Goal: Task Accomplishment & Management: Complete application form

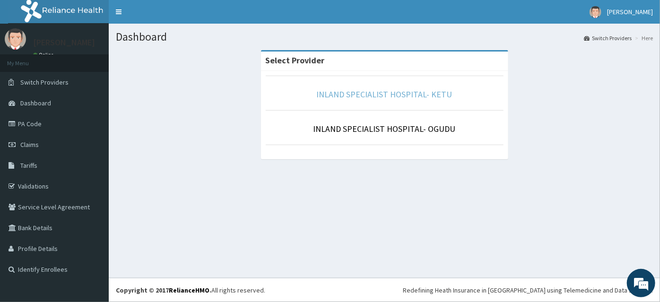
click at [374, 96] on link "INLAND SPECIALIST HOSPITAL- KETU" at bounding box center [385, 94] width 136 height 11
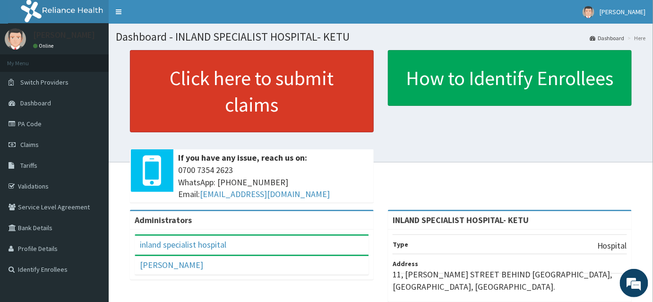
click at [176, 96] on link "Click here to submit claims" at bounding box center [252, 91] width 244 height 82
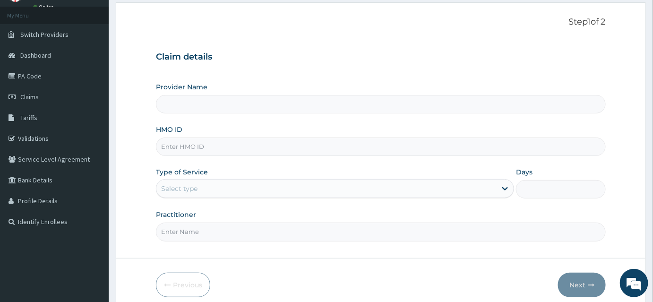
scroll to position [88, 0]
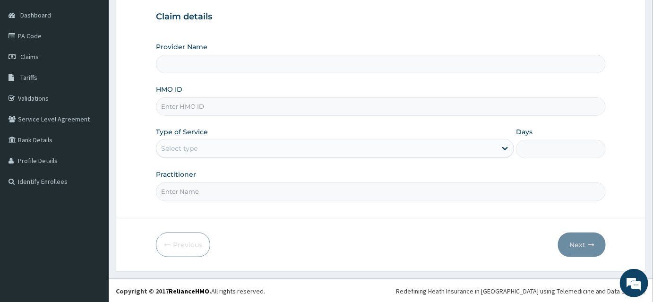
type input "INLAND SPECIALIST HOSPITAL- KETU"
click at [202, 101] on input "HMO ID" at bounding box center [381, 106] width 450 height 18
type input "RGI/10023/B"
click at [165, 155] on div "Select type" at bounding box center [335, 148] width 358 height 19
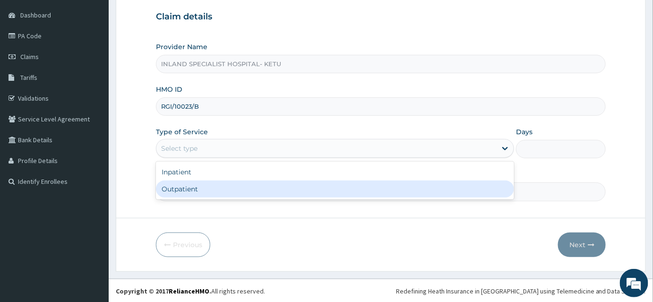
click at [164, 188] on div "Outpatient" at bounding box center [335, 189] width 358 height 17
type input "1"
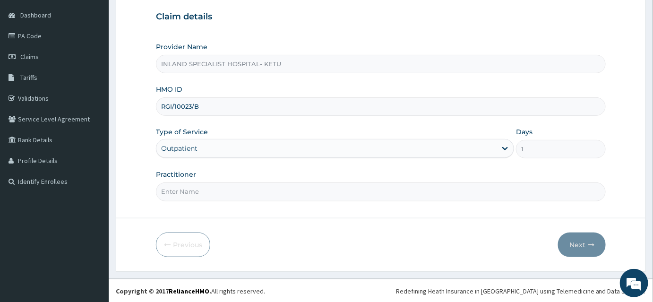
click at [222, 191] on input "Practitioner" at bounding box center [381, 191] width 450 height 18
type input "DR OLU"
click at [587, 248] on button "Next" at bounding box center [582, 245] width 48 height 25
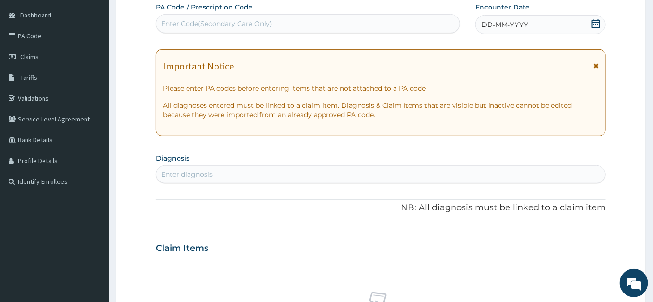
scroll to position [2, 0]
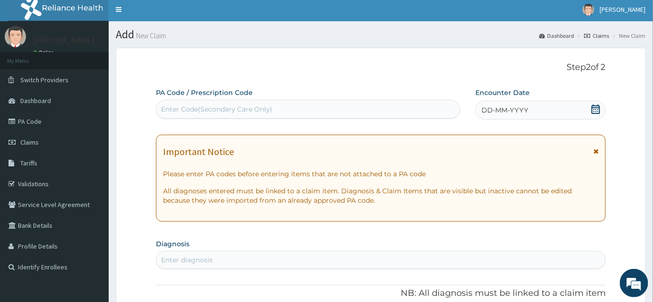
click at [595, 107] on icon at bounding box center [596, 108] width 9 height 9
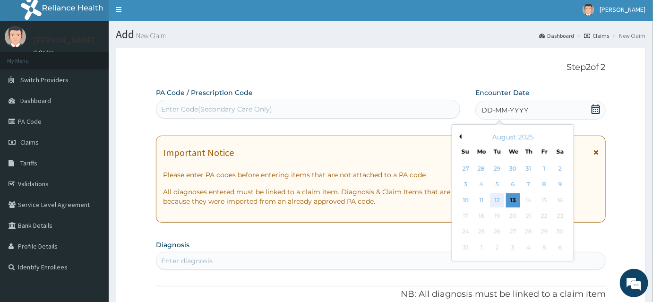
click at [496, 197] on div "12" at bounding box center [497, 200] width 14 height 14
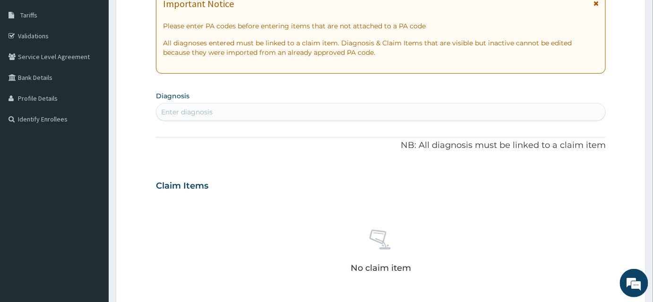
scroll to position [174, 0]
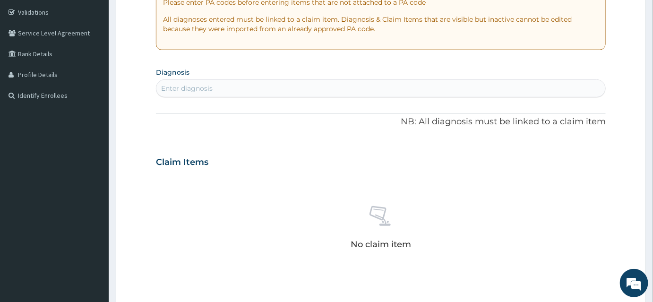
click at [224, 87] on div "Enter diagnosis" at bounding box center [380, 88] width 449 height 15
type input "SINU"
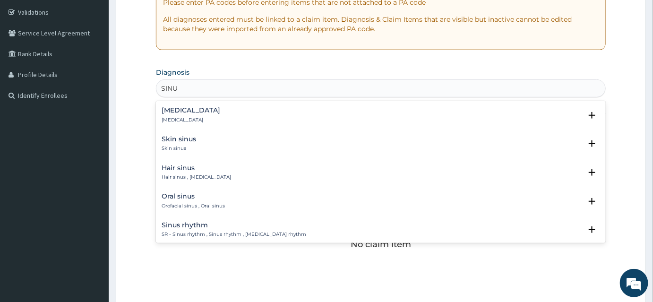
click at [174, 114] on div "Sinusitis Sinusitis" at bounding box center [191, 115] width 59 height 17
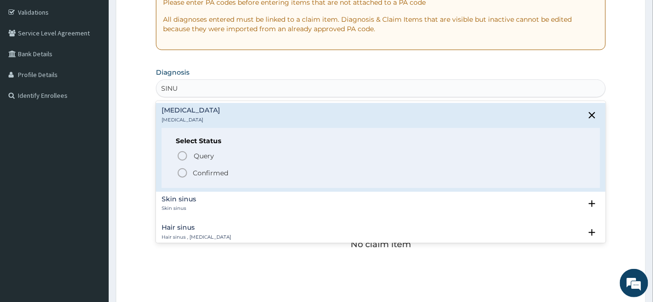
click at [185, 173] on icon "status option filled" at bounding box center [182, 172] width 11 height 11
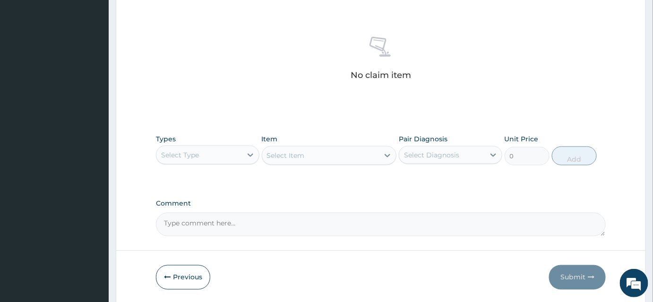
scroll to position [378, 0]
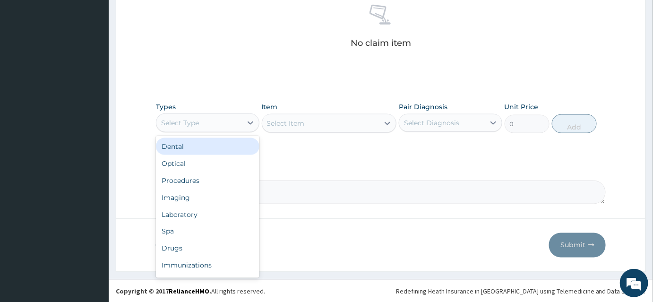
click at [207, 122] on div "Select Type" at bounding box center [199, 122] width 86 height 15
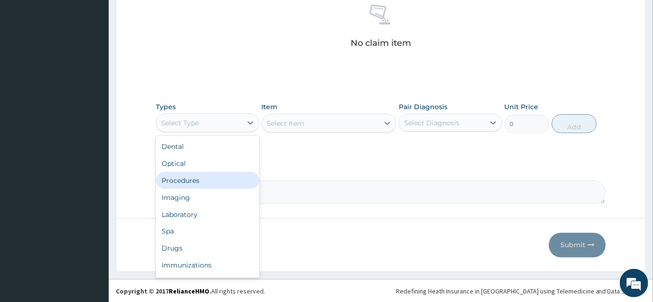
click at [185, 183] on div "Procedures" at bounding box center [208, 180] width 104 height 17
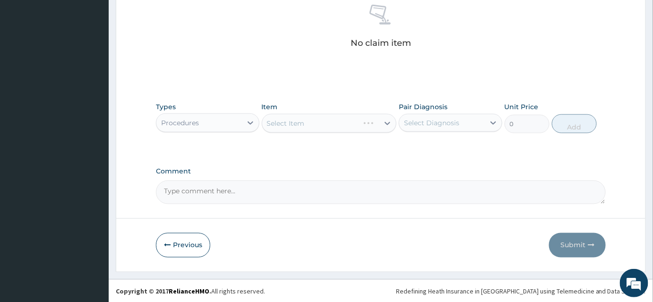
click at [293, 123] on div "Select Item" at bounding box center [329, 123] width 135 height 19
click at [318, 123] on div "Select Item" at bounding box center [329, 123] width 135 height 19
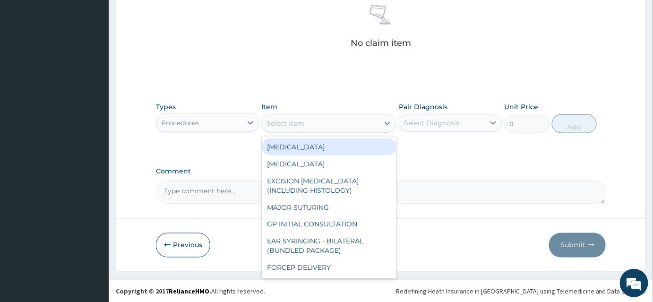
click at [290, 123] on div "Select Item" at bounding box center [286, 123] width 38 height 9
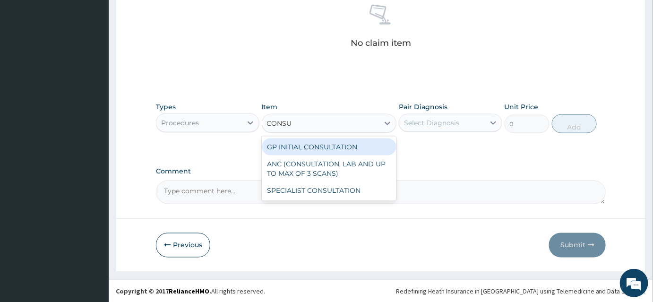
type input "CONSUL"
click at [314, 146] on div "GP INITIAL CONSULTATION" at bounding box center [329, 147] width 135 height 17
type input "2000"
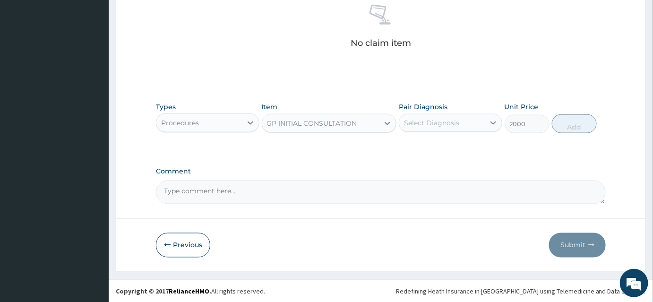
click at [454, 118] on div "Select Diagnosis" at bounding box center [431, 122] width 55 height 9
click at [446, 143] on div "Sinusitis" at bounding box center [451, 147] width 104 height 19
checkbox input "true"
click at [577, 127] on button "Add" at bounding box center [574, 123] width 45 height 19
type input "0"
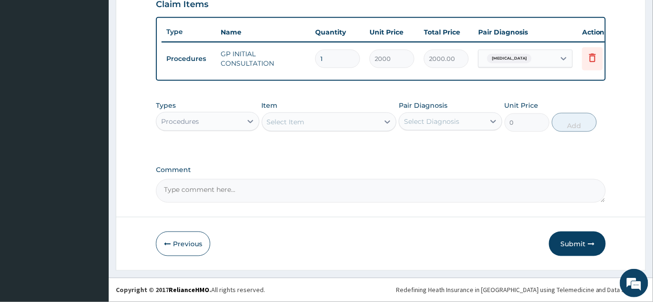
scroll to position [339, 0]
click at [583, 242] on button "Submit" at bounding box center [577, 244] width 57 height 25
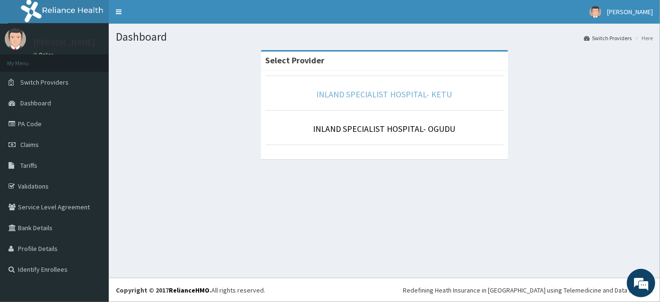
click at [353, 96] on link "INLAND SPECIALIST HOSPITAL- KETU" at bounding box center [385, 94] width 136 height 11
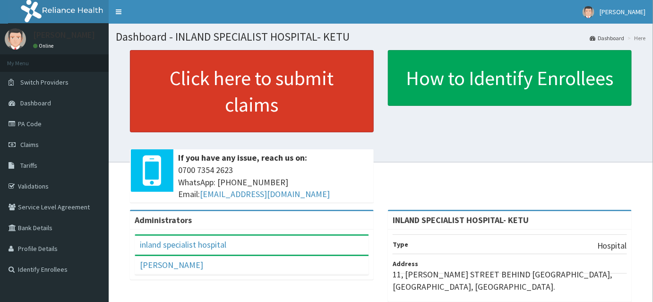
click at [265, 106] on link "Click here to submit claims" at bounding box center [252, 91] width 244 height 82
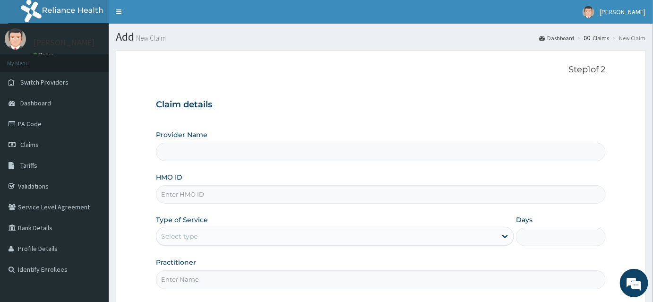
type input "INLAND SPECIALIST HOSPITAL- KETU"
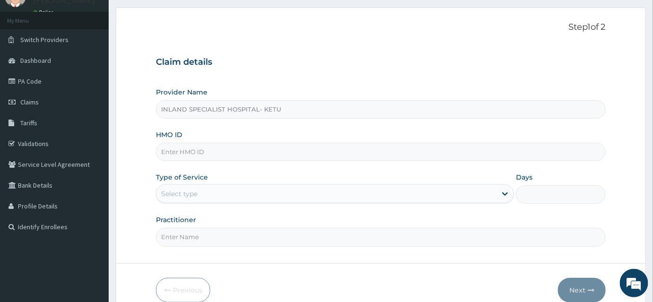
scroll to position [88, 0]
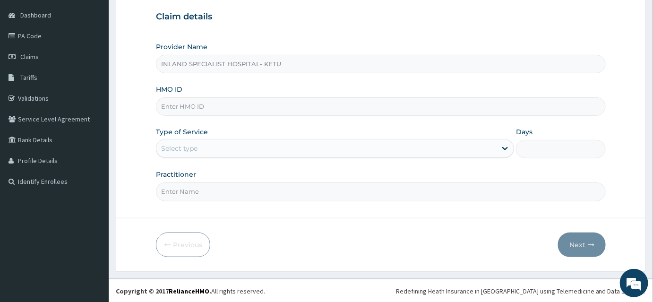
click at [202, 108] on input "HMO ID" at bounding box center [381, 106] width 450 height 18
type input "UBP/10347/A"
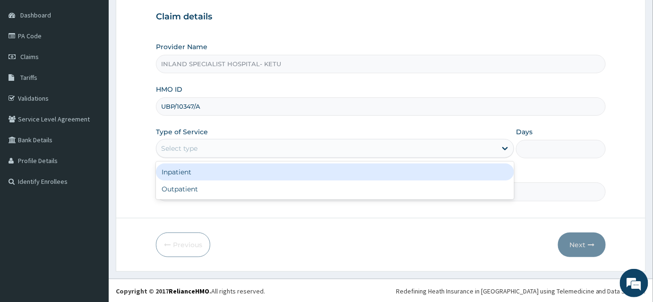
click at [183, 151] on div "Select type" at bounding box center [179, 148] width 36 height 9
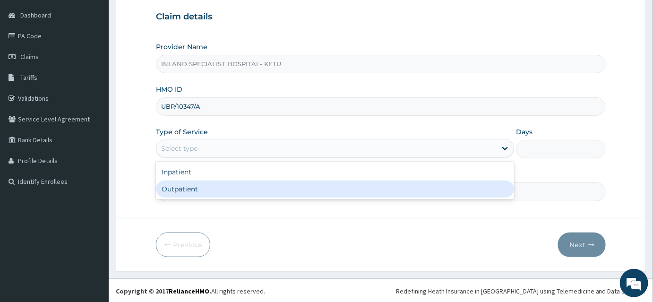
click at [174, 185] on div "Outpatient" at bounding box center [335, 189] width 358 height 17
type input "1"
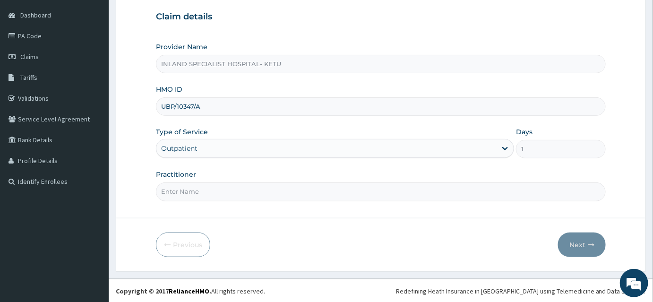
click at [193, 195] on input "Practitioner" at bounding box center [381, 191] width 450 height 18
type input "DR OLU"
click at [585, 242] on button "Next" at bounding box center [582, 245] width 48 height 25
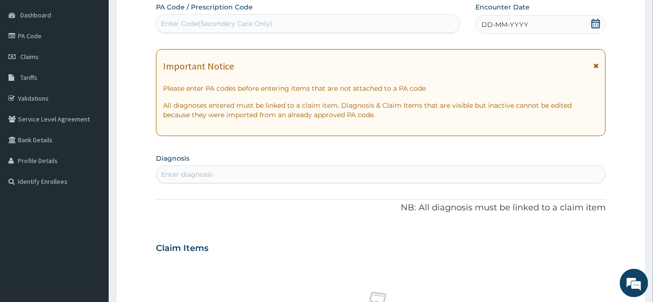
drag, startPoint x: 332, startPoint y: 149, endPoint x: 338, endPoint y: 147, distance: 6.4
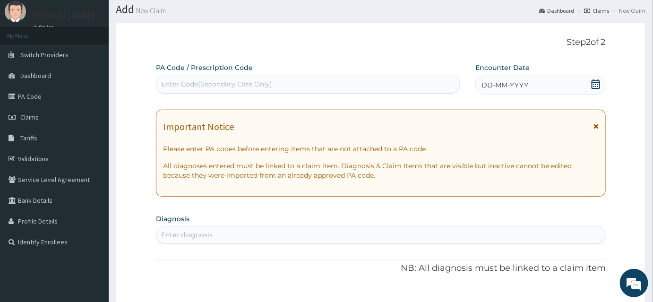
scroll to position [2, 0]
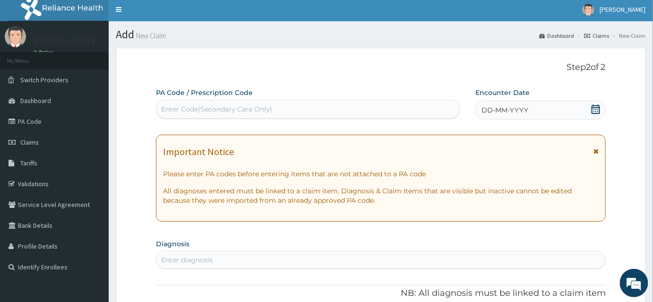
drag, startPoint x: 338, startPoint y: 147, endPoint x: 511, endPoint y: 56, distance: 195.2
click at [598, 109] on icon at bounding box center [595, 108] width 9 height 9
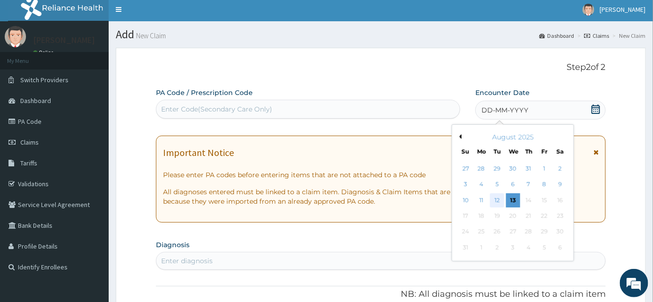
click at [496, 200] on div "12" at bounding box center [497, 200] width 14 height 14
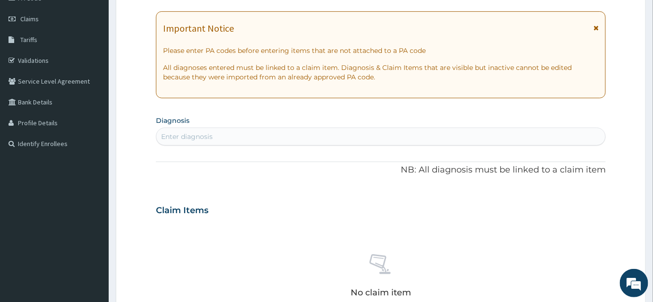
scroll to position [131, 0]
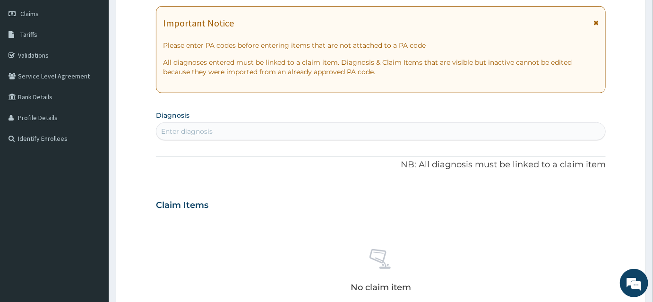
click at [224, 124] on div "Enter diagnosis" at bounding box center [380, 131] width 449 height 15
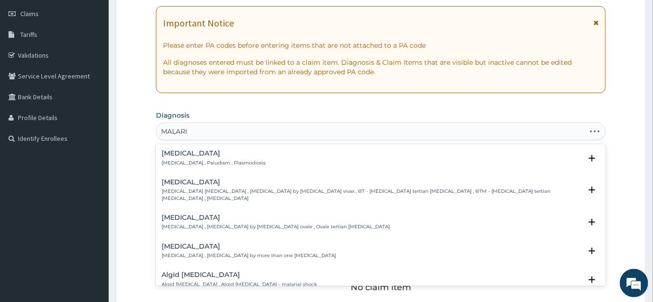
type input "[MEDICAL_DATA]"
click at [180, 158] on div "Malaria Malaria , Paludism , Plasmodiosis" at bounding box center [214, 158] width 104 height 17
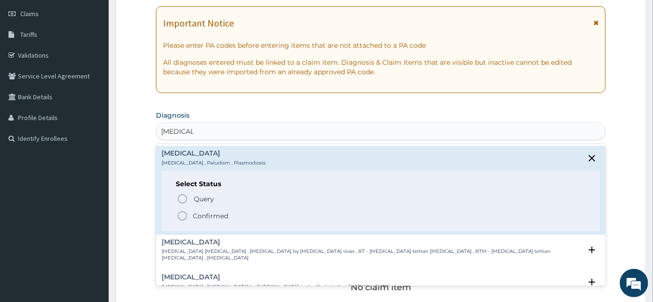
click at [181, 217] on icon "status option filled" at bounding box center [182, 215] width 11 height 11
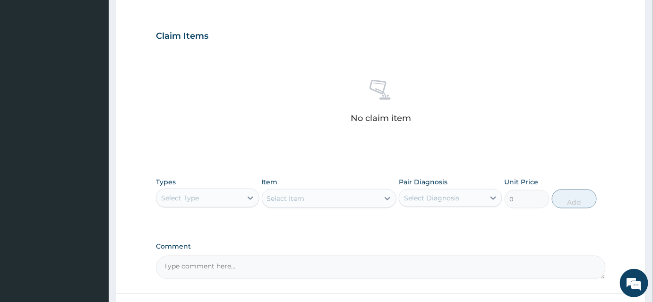
scroll to position [378, 0]
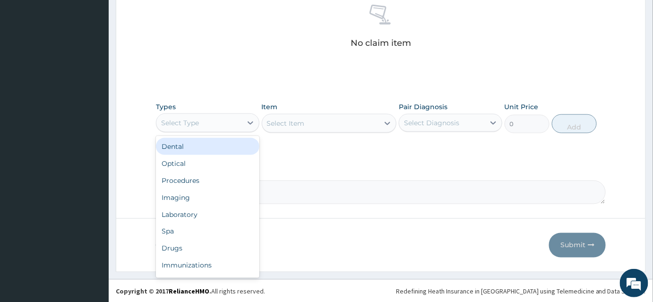
click at [209, 116] on div "Select Type" at bounding box center [199, 122] width 86 height 15
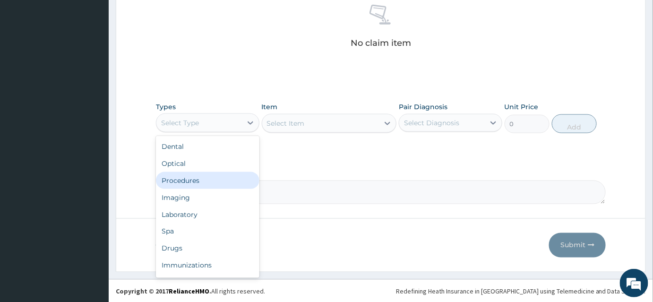
click at [182, 182] on div "Procedures" at bounding box center [208, 180] width 104 height 17
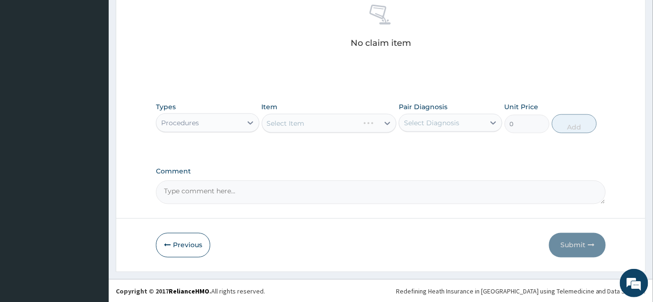
click at [288, 126] on div "Select Item" at bounding box center [329, 123] width 135 height 19
click at [302, 125] on div "Select Item" at bounding box center [329, 123] width 135 height 19
click at [310, 124] on div "Select Item" at bounding box center [329, 123] width 135 height 19
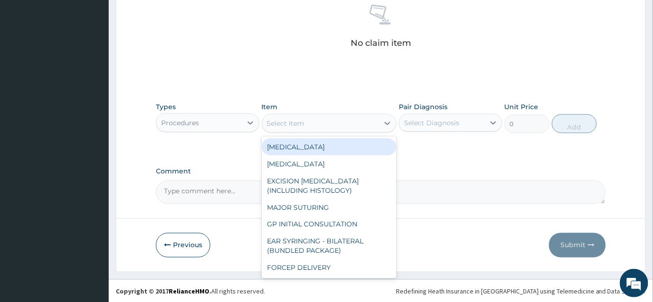
click at [299, 123] on div "Select Item" at bounding box center [286, 123] width 38 height 9
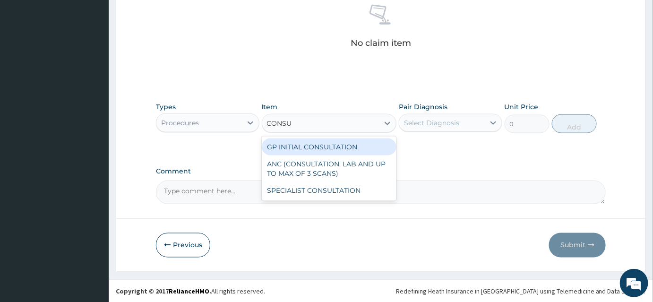
type input "CONSUL"
click at [296, 147] on div "GP INITIAL CONSULTATION" at bounding box center [329, 147] width 135 height 17
type input "2000"
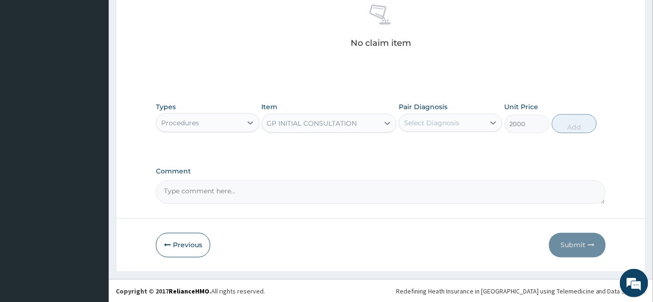
click at [439, 116] on div "Select Diagnosis" at bounding box center [442, 122] width 86 height 15
click at [416, 150] on div "Malaria" at bounding box center [451, 147] width 104 height 19
checkbox input "true"
click at [571, 124] on button "Add" at bounding box center [574, 123] width 45 height 19
type input "0"
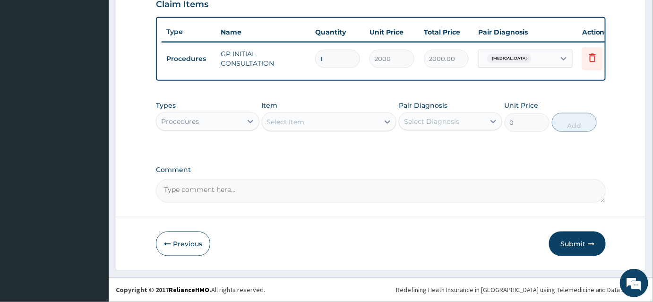
scroll to position [339, 0]
click at [218, 125] on div "Procedures" at bounding box center [199, 121] width 86 height 15
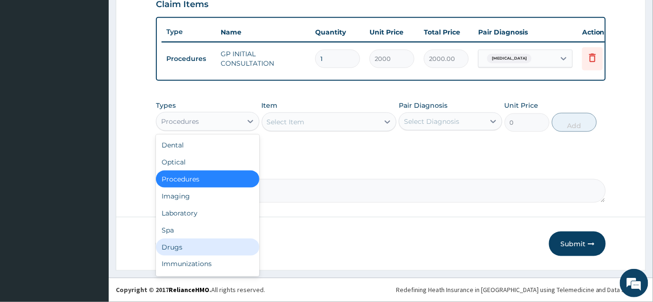
click at [181, 247] on div "Drugs" at bounding box center [208, 247] width 104 height 17
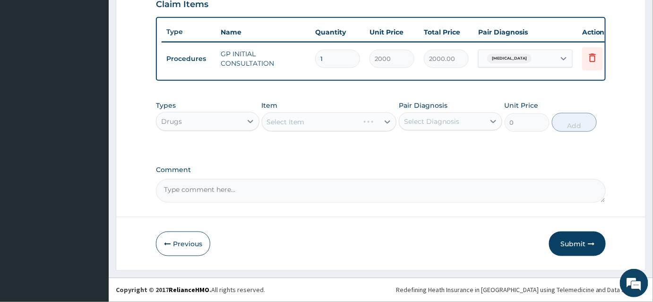
click at [298, 127] on div "Select Item" at bounding box center [329, 122] width 135 height 19
click at [279, 114] on div "Select Item" at bounding box center [329, 122] width 135 height 19
click at [305, 119] on div "Select Item" at bounding box center [329, 122] width 135 height 19
click at [295, 125] on div "Select Item" at bounding box center [329, 122] width 135 height 19
click at [315, 123] on div "Select Item" at bounding box center [329, 122] width 135 height 19
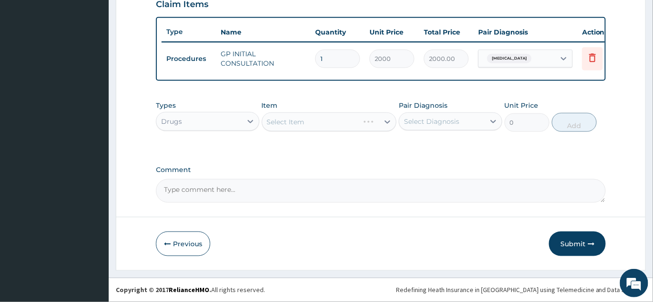
click at [315, 123] on div "Select Item" at bounding box center [329, 122] width 135 height 19
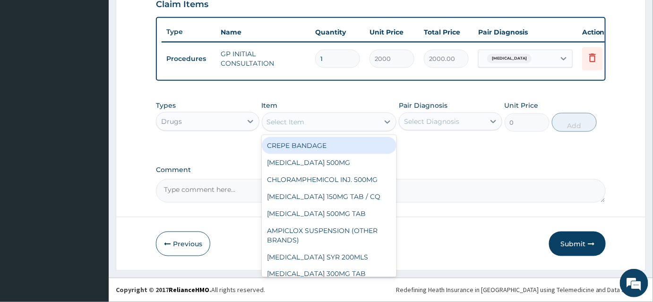
click at [333, 122] on div "Select Item" at bounding box center [320, 121] width 117 height 15
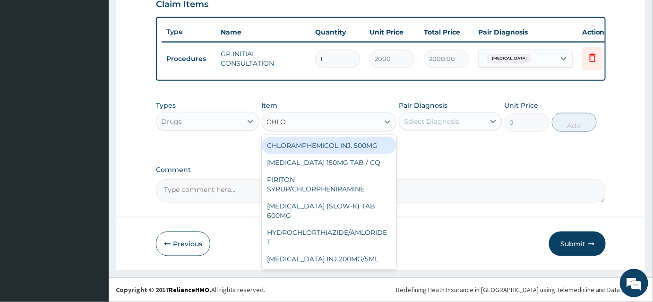
type input "CHLOR"
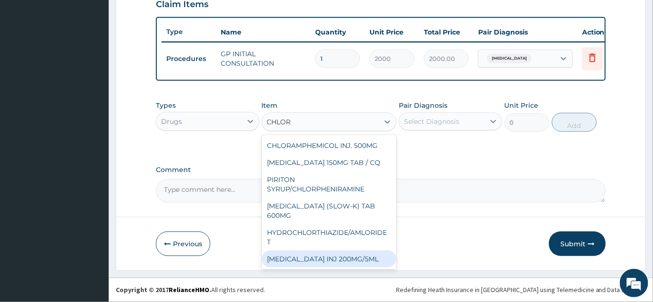
click at [329, 260] on div "CHLOROQUINE INJ 200MG/5ML" at bounding box center [329, 259] width 135 height 17
type input "500"
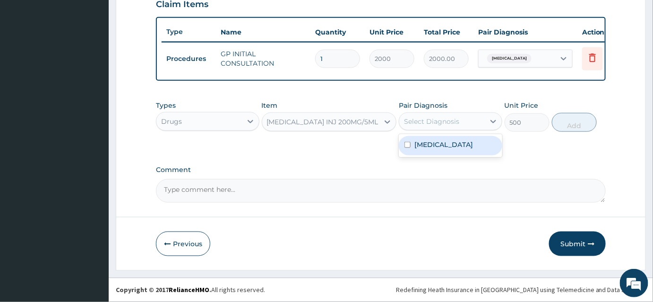
click at [445, 122] on div "Select Diagnosis" at bounding box center [431, 121] width 55 height 9
click at [440, 150] on div "Malaria" at bounding box center [451, 145] width 104 height 19
checkbox input "true"
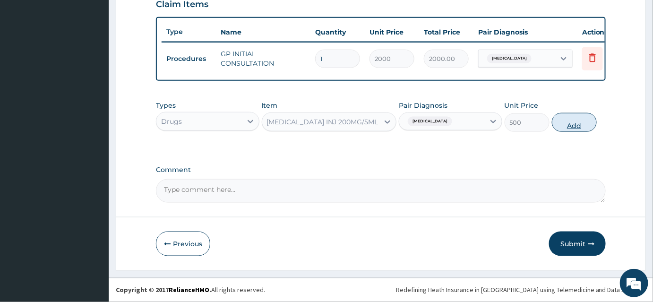
click at [576, 123] on button "Add" at bounding box center [574, 122] width 45 height 19
type input "0"
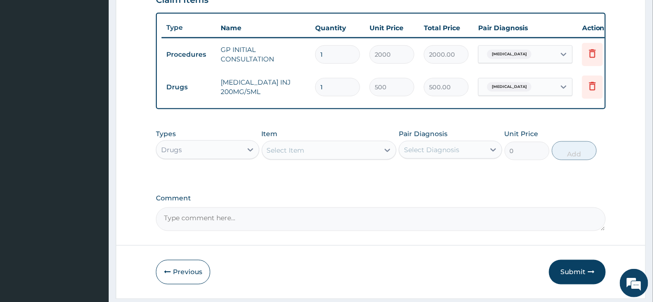
click at [332, 87] on input "1" at bounding box center [337, 87] width 45 height 18
type input "0.00"
type input "3"
type input "1500.00"
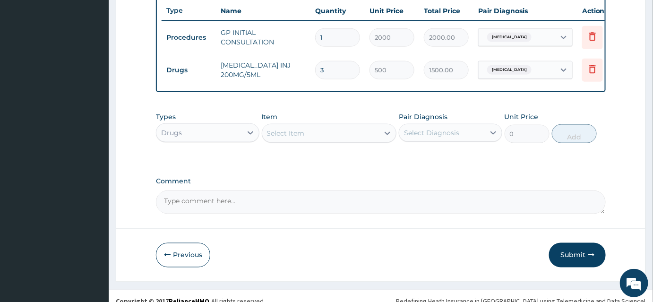
scroll to position [372, 0]
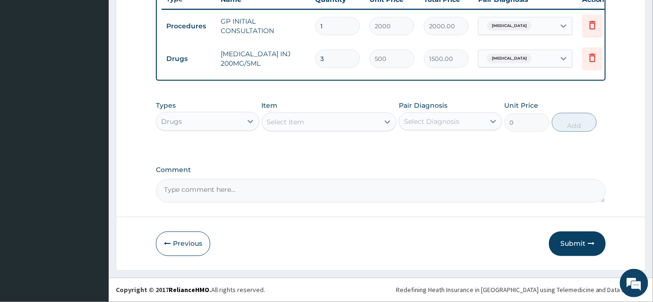
type input "3"
click at [303, 122] on div "Select Item" at bounding box center [286, 121] width 38 height 9
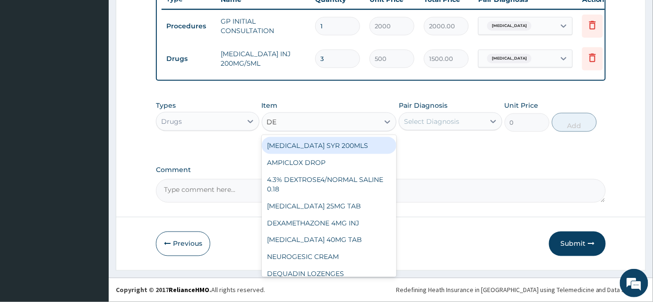
type input "DEX"
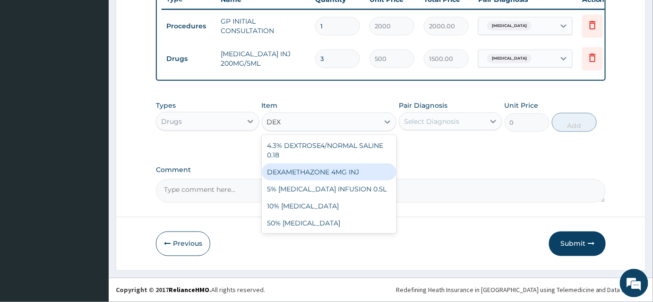
click at [322, 171] on div "DEXAMETHAZONE 4MG INJ" at bounding box center [329, 172] width 135 height 17
type input "1000"
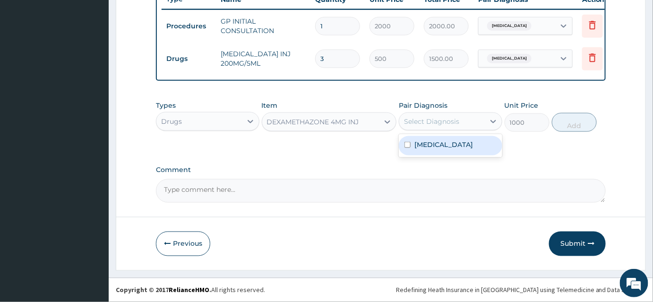
click at [418, 122] on div "Select Diagnosis" at bounding box center [431, 121] width 55 height 9
click at [433, 145] on label "Malaria" at bounding box center [444, 144] width 59 height 9
checkbox input "true"
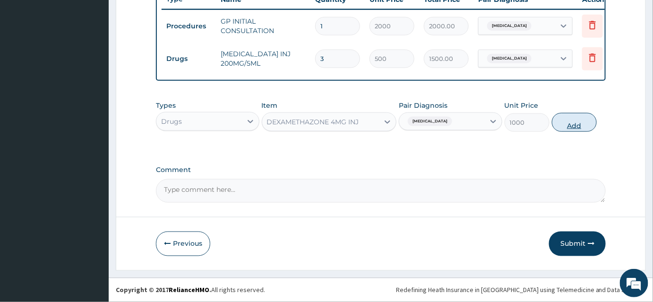
click at [583, 131] on button "Add" at bounding box center [574, 122] width 45 height 19
type input "0"
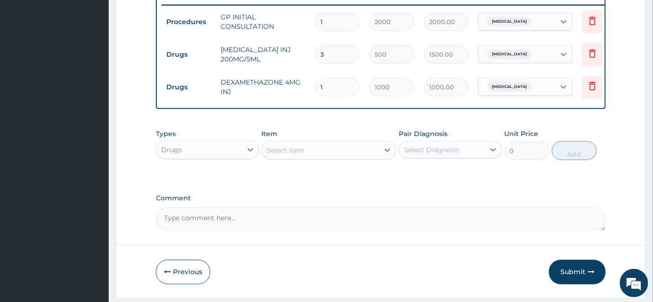
click at [332, 88] on input "1" at bounding box center [337, 87] width 45 height 18
type input "0.00"
type input "3"
type input "3000.00"
type input "3"
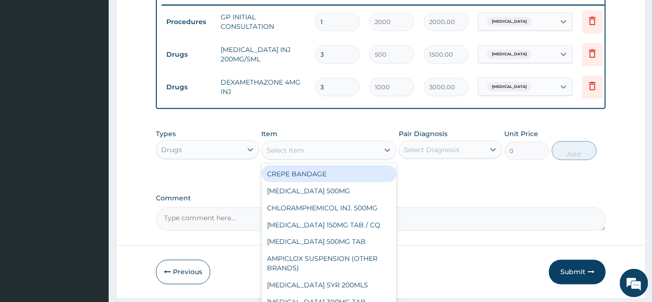
click at [295, 155] on div "Select Item" at bounding box center [286, 150] width 38 height 9
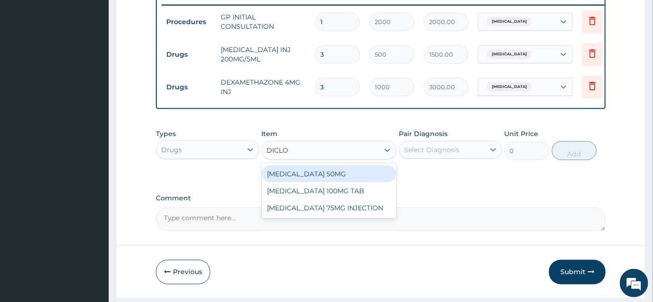
type input "DICLOF"
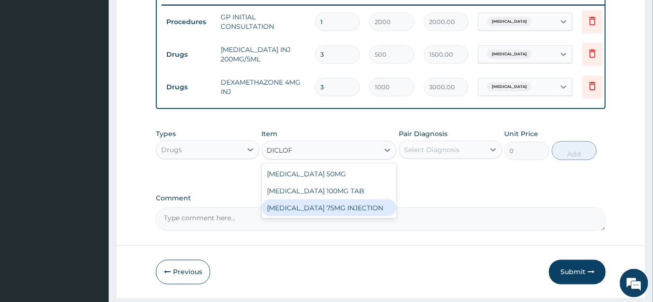
click at [306, 215] on div "DICLOFENAC 75MG INJECTION" at bounding box center [329, 207] width 135 height 17
type input "500"
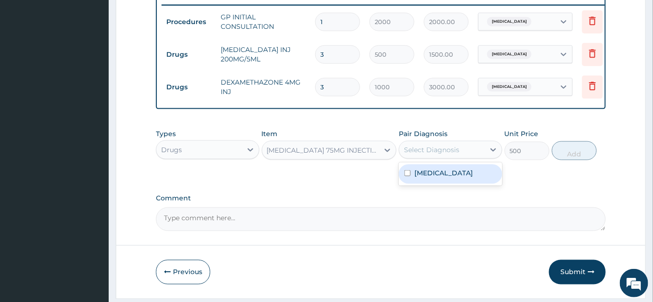
click at [453, 155] on div "Select Diagnosis" at bounding box center [431, 149] width 55 height 9
click at [430, 184] on div "Malaria" at bounding box center [451, 174] width 104 height 19
checkbox input "true"
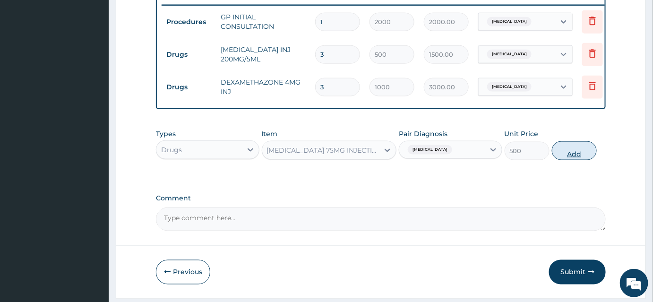
click at [569, 160] on button "Add" at bounding box center [574, 150] width 45 height 19
type input "0"
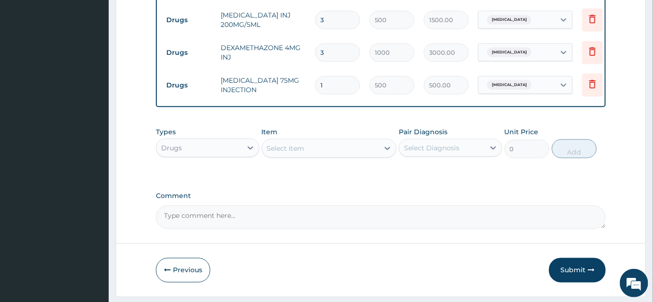
scroll to position [437, 0]
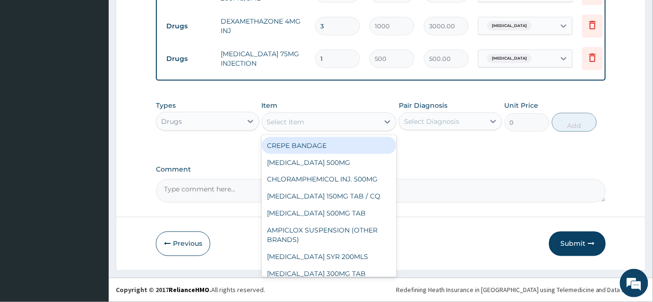
click at [304, 123] on div "Select Item" at bounding box center [320, 121] width 117 height 15
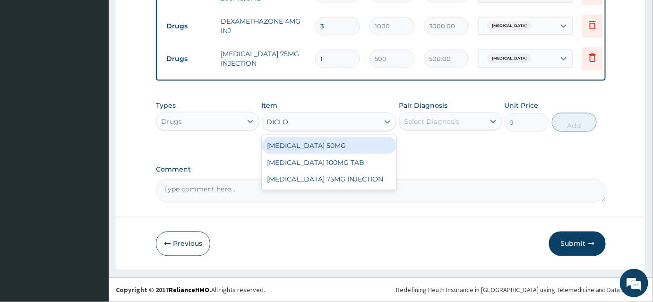
type input "DICLOF"
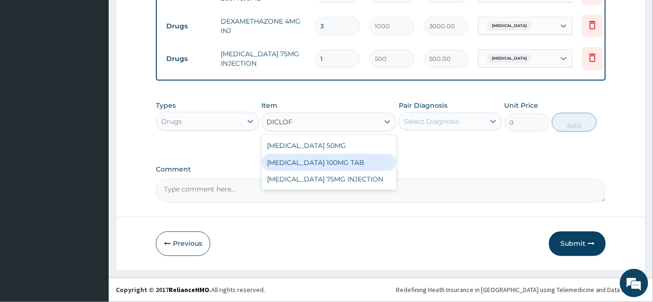
click at [288, 164] on div "DICLOFENAC SODIUM 100MG TAB" at bounding box center [329, 162] width 135 height 17
type input "100"
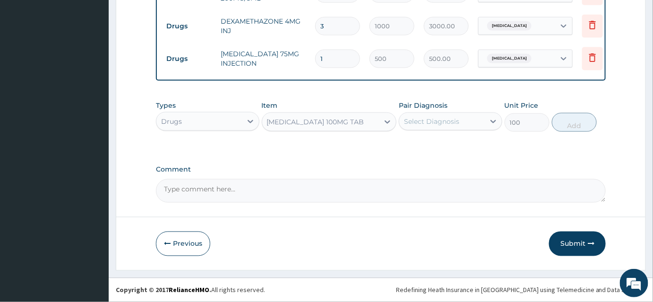
click at [438, 123] on div "Select Diagnosis" at bounding box center [431, 121] width 55 height 9
click at [418, 147] on label "Malaria" at bounding box center [444, 144] width 59 height 9
checkbox input "true"
click at [581, 130] on button "Add" at bounding box center [574, 122] width 45 height 19
type input "0"
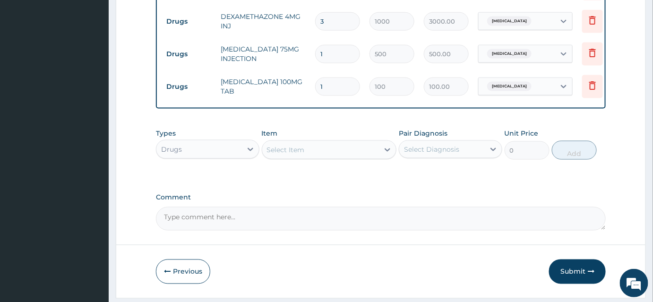
click at [333, 86] on input "1" at bounding box center [337, 87] width 45 height 18
type input "10"
type input "1000.00"
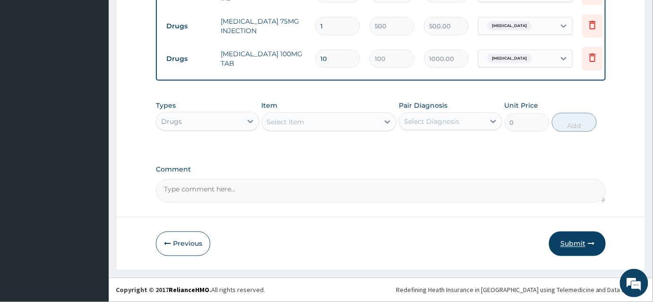
type input "10"
click at [582, 243] on button "Submit" at bounding box center [577, 244] width 57 height 25
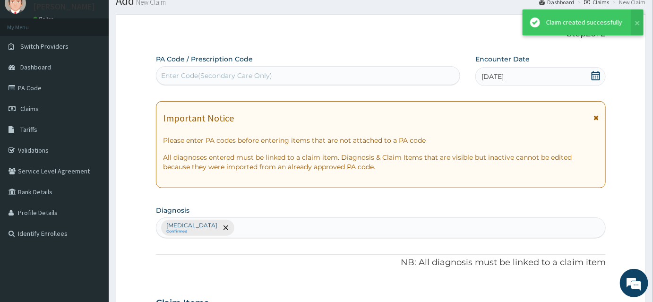
scroll to position [470, 0]
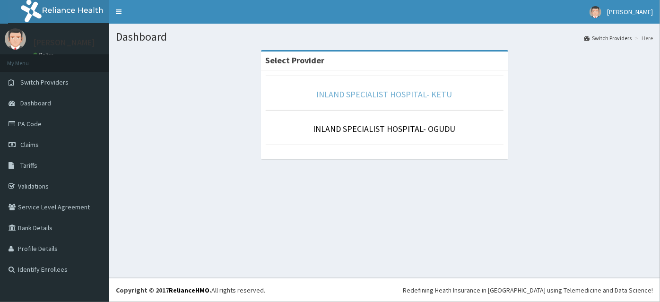
click at [355, 97] on link "INLAND SPECIALIST HOSPITAL- KETU" at bounding box center [385, 94] width 136 height 11
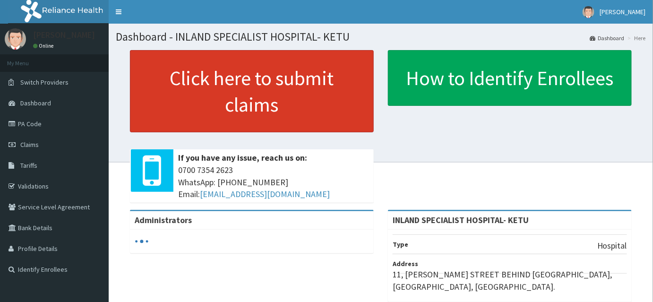
click at [245, 104] on link "Click here to submit claims" at bounding box center [252, 91] width 244 height 82
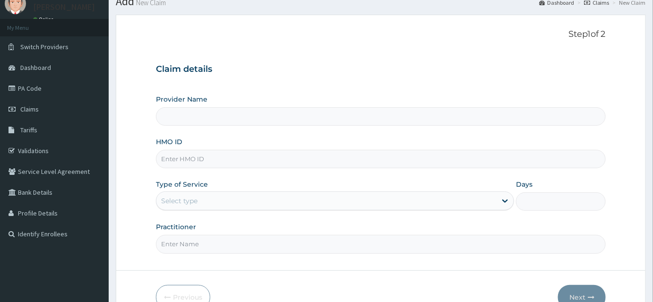
type input "INLAND SPECIALIST HOSPITAL- KETU"
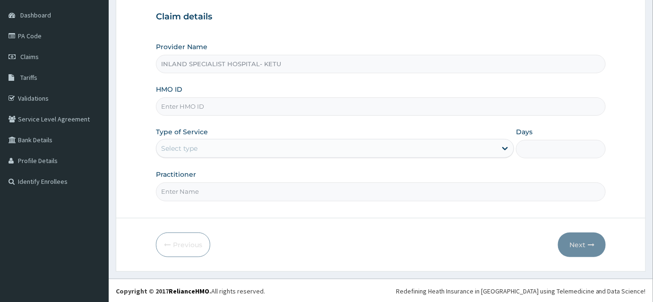
scroll to position [88, 0]
click at [194, 106] on input "HMO ID" at bounding box center [381, 106] width 450 height 18
type input "CRP/10006/B"
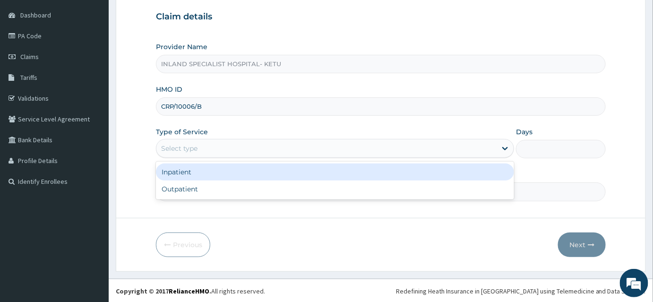
click at [204, 151] on div "Select type" at bounding box center [326, 148] width 340 height 15
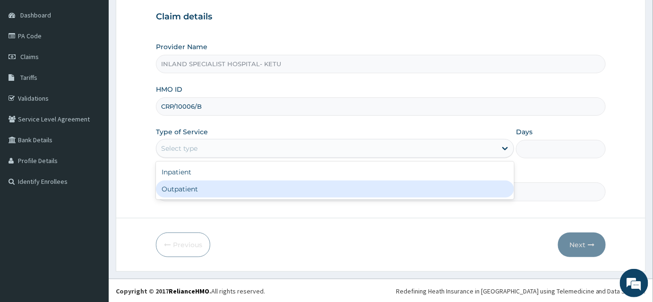
click at [189, 189] on div "Outpatient" at bounding box center [335, 189] width 358 height 17
type input "1"
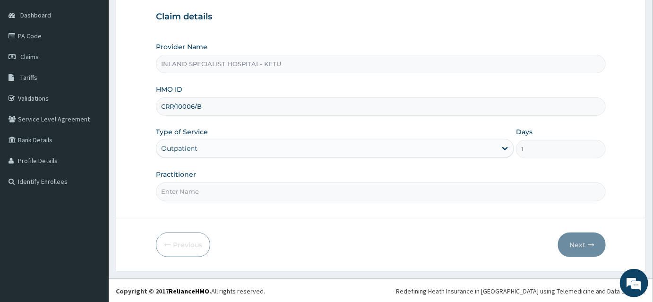
drag, startPoint x: 206, startPoint y: 194, endPoint x: 211, endPoint y: 192, distance: 4.9
click at [207, 194] on input "Practitioner" at bounding box center [381, 191] width 450 height 18
type input "DR [PERSON_NAME]"
click at [576, 240] on button "Next" at bounding box center [582, 245] width 48 height 25
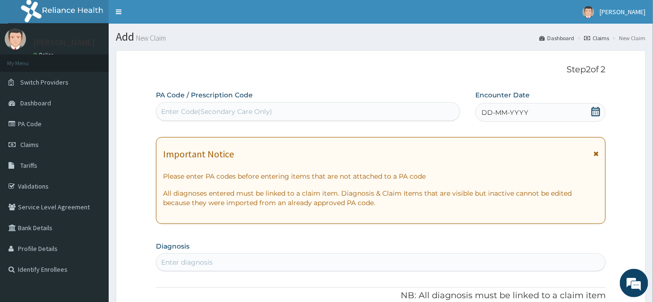
click at [563, 108] on div "DD-MM-YYYY" at bounding box center [541, 112] width 130 height 19
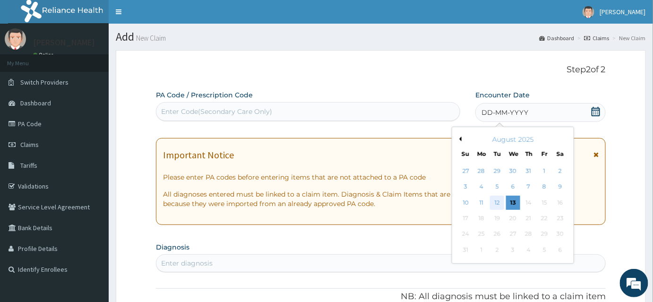
click at [499, 202] on div "12" at bounding box center [497, 203] width 14 height 14
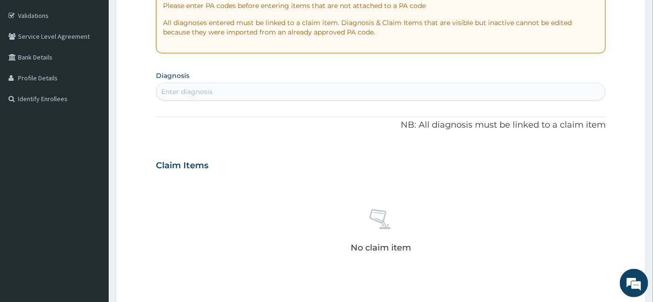
scroll to position [172, 0]
click at [202, 86] on div "Enter diagnosis" at bounding box center [187, 90] width 52 height 9
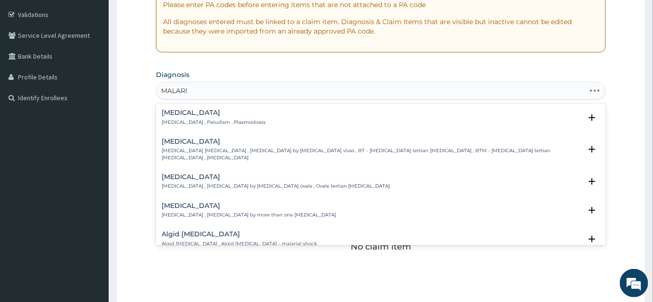
type input "MALARIA"
click at [181, 120] on p "Malaria , Paludism , Plasmodiosis" at bounding box center [214, 122] width 104 height 7
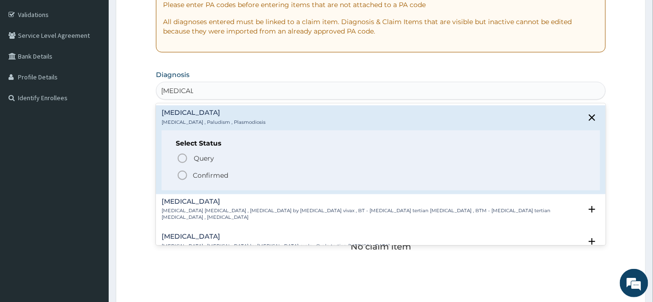
click at [184, 180] on icon "status option filled" at bounding box center [182, 175] width 11 height 11
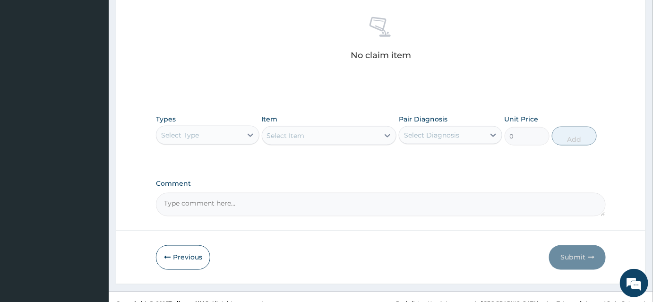
scroll to position [378, 0]
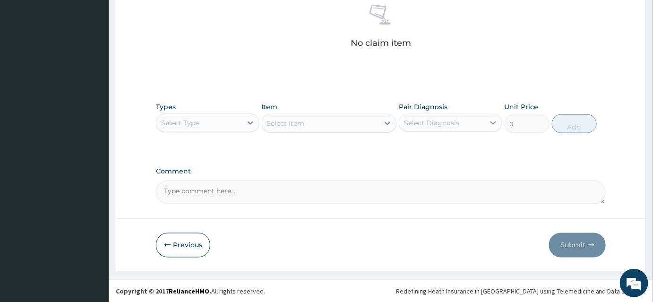
click at [201, 125] on div "Select Type" at bounding box center [199, 122] width 86 height 15
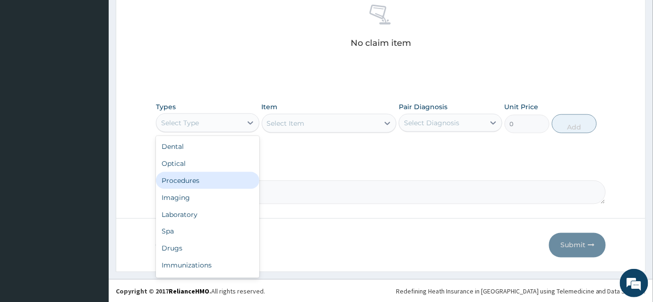
click at [194, 183] on div "Procedures" at bounding box center [208, 180] width 104 height 17
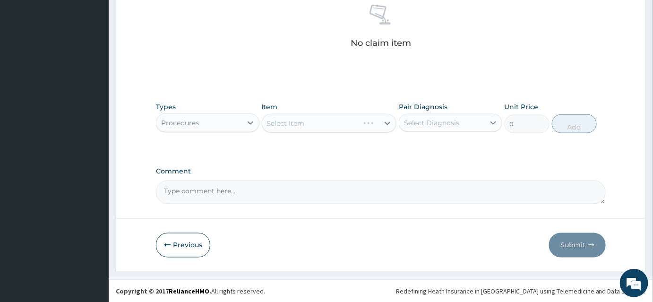
click at [291, 122] on div "Select Item" at bounding box center [329, 123] width 135 height 19
click at [333, 121] on div "Select Item" at bounding box center [329, 123] width 135 height 19
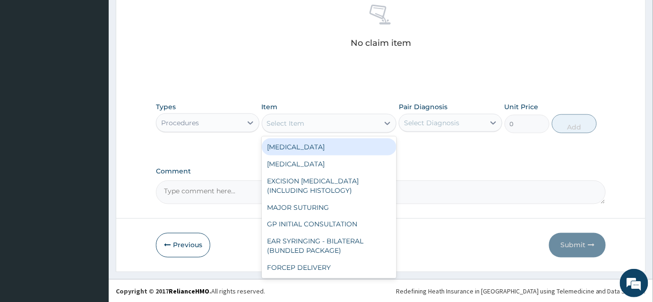
click at [309, 121] on div "Select Item" at bounding box center [320, 123] width 117 height 15
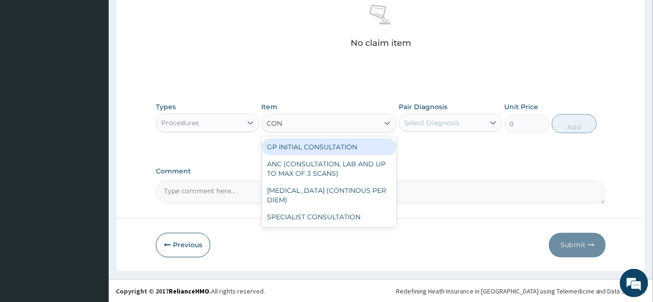
type input "CONS"
click at [297, 148] on div "GP INITIAL CONSULTATION" at bounding box center [329, 147] width 135 height 17
type input "2000"
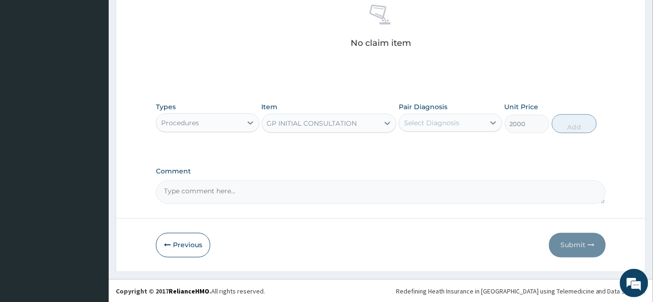
click at [441, 124] on div "Select Diagnosis" at bounding box center [431, 122] width 55 height 9
click at [431, 142] on label "Malaria" at bounding box center [444, 145] width 59 height 9
checkbox input "true"
click at [571, 125] on button "Add" at bounding box center [574, 123] width 45 height 19
type input "0"
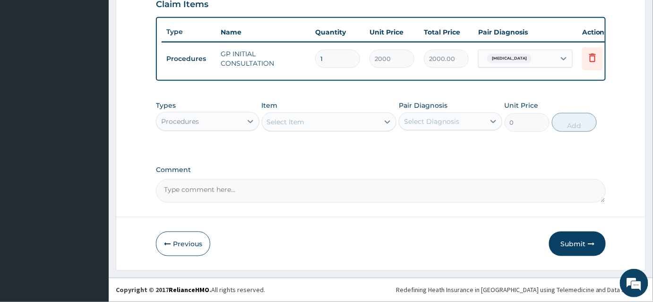
scroll to position [339, 0]
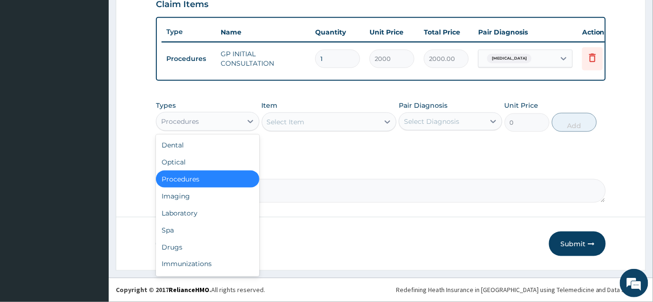
click at [207, 124] on div "Procedures" at bounding box center [199, 121] width 86 height 15
click at [175, 249] on div "Drugs" at bounding box center [208, 247] width 104 height 17
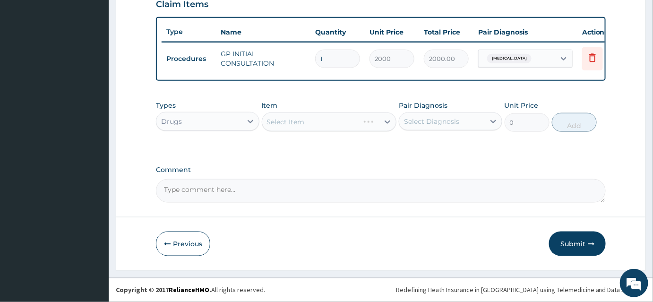
click at [284, 124] on div "Select Item" at bounding box center [329, 122] width 135 height 19
click at [312, 119] on div "Select Item" at bounding box center [329, 122] width 135 height 19
click at [308, 124] on div "Select Item" at bounding box center [329, 122] width 135 height 19
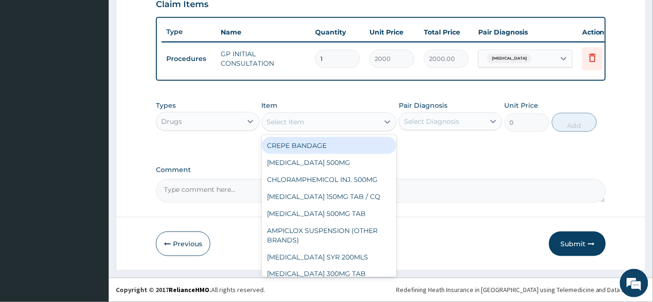
click at [312, 119] on div "Select Item" at bounding box center [320, 121] width 117 height 15
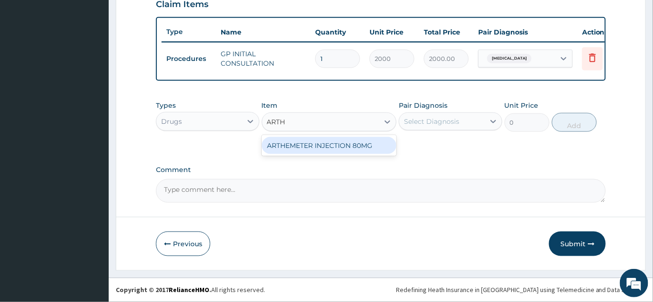
type input "ARTHE"
click at [336, 151] on div "ARTHEMETER INJECTION 80MG" at bounding box center [329, 145] width 135 height 17
type input "1000"
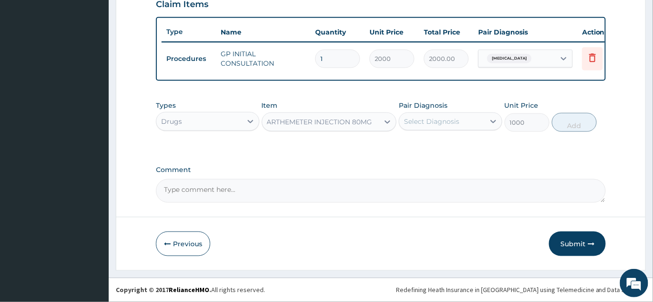
click at [450, 123] on div "Select Diagnosis" at bounding box center [431, 121] width 55 height 9
click at [431, 141] on label "Malaria" at bounding box center [444, 144] width 59 height 9
checkbox input "true"
click at [576, 121] on button "Add" at bounding box center [574, 122] width 45 height 19
type input "0"
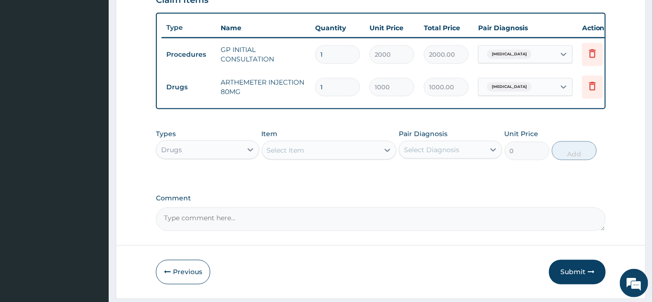
click at [332, 86] on input "1" at bounding box center [337, 87] width 45 height 18
type input "0.00"
type input "2"
type input "2000.00"
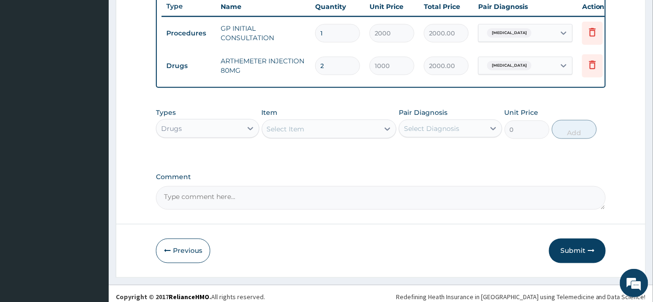
scroll to position [372, 0]
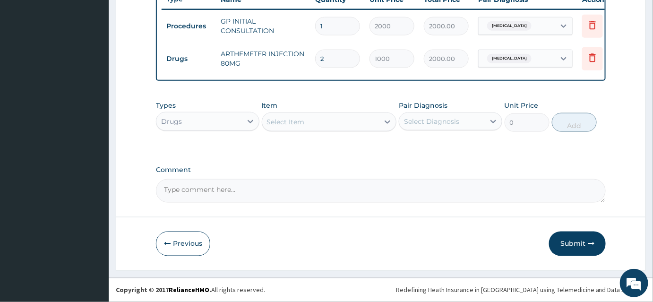
type input "2"
click at [288, 122] on div "Select Item" at bounding box center [286, 121] width 38 height 9
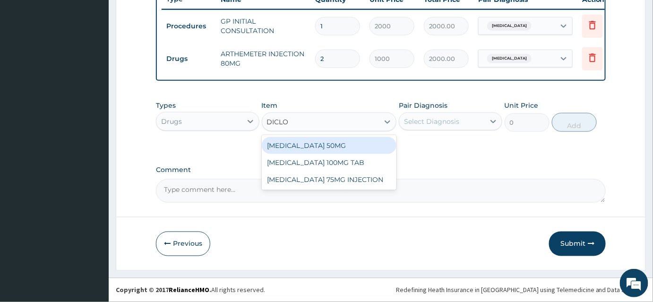
type input "DICLOF"
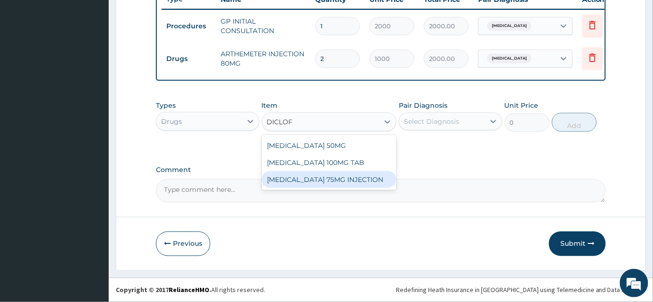
click at [335, 182] on div "DICLOFENAC 75MG INJECTION" at bounding box center [329, 179] width 135 height 17
type input "500"
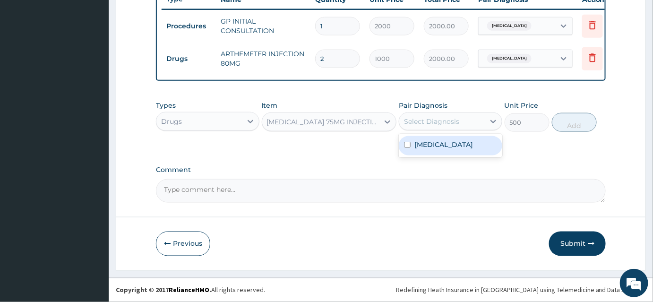
click at [433, 124] on div "Select Diagnosis" at bounding box center [431, 121] width 55 height 9
click at [431, 144] on label "Malaria" at bounding box center [444, 144] width 59 height 9
checkbox input "true"
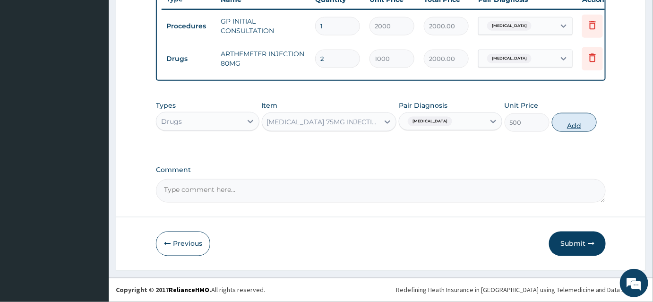
click at [562, 122] on button "Add" at bounding box center [574, 122] width 45 height 19
type input "0"
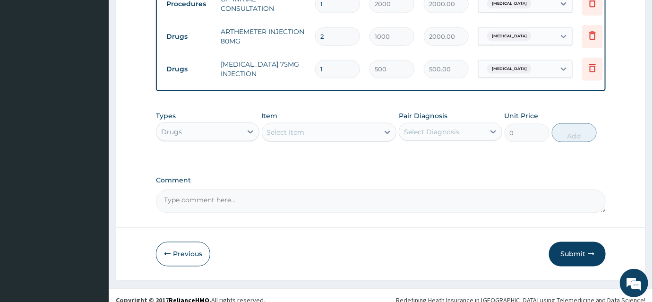
scroll to position [405, 0]
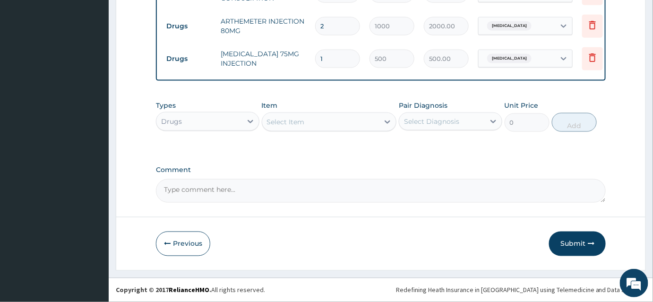
click at [301, 124] on div "Select Item" at bounding box center [286, 121] width 38 height 9
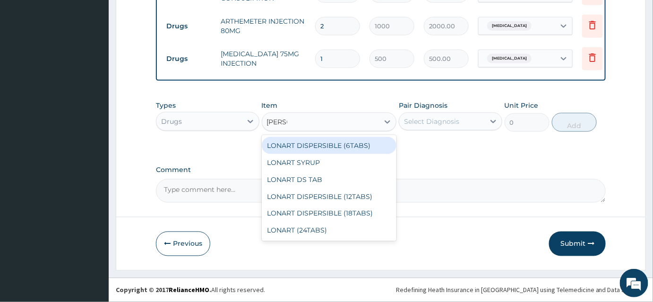
type input "LONAR"
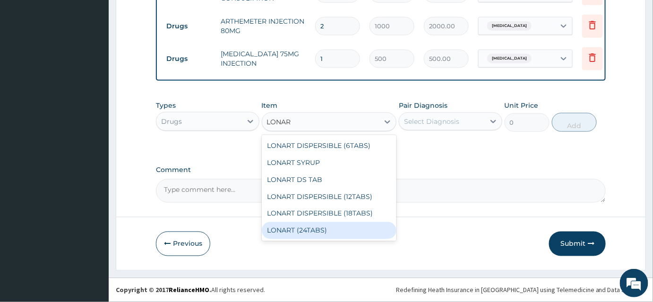
click at [290, 229] on div "LONART (24TABS)" at bounding box center [329, 230] width 135 height 17
type input "1800"
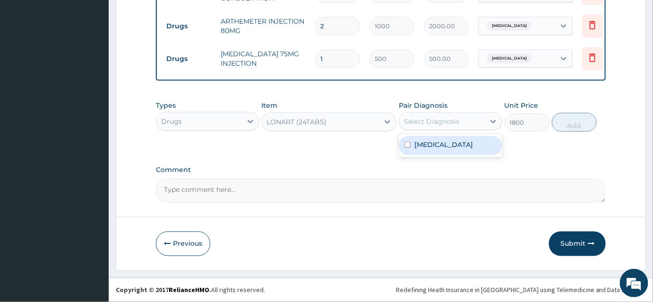
click at [441, 121] on div "Select Diagnosis" at bounding box center [431, 121] width 55 height 9
click at [422, 152] on div "Malaria" at bounding box center [451, 145] width 104 height 19
checkbox input "true"
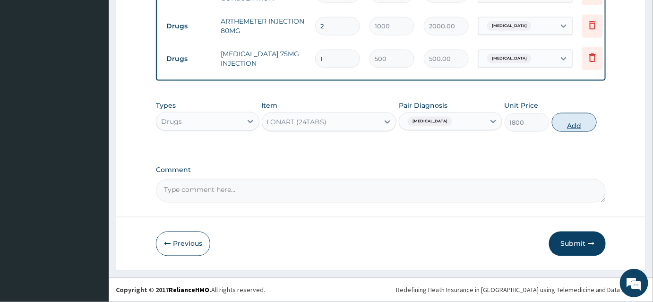
click at [572, 128] on button "Add" at bounding box center [574, 122] width 45 height 19
type input "0"
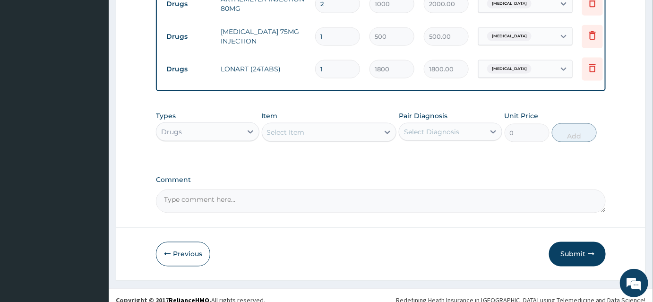
scroll to position [437, 0]
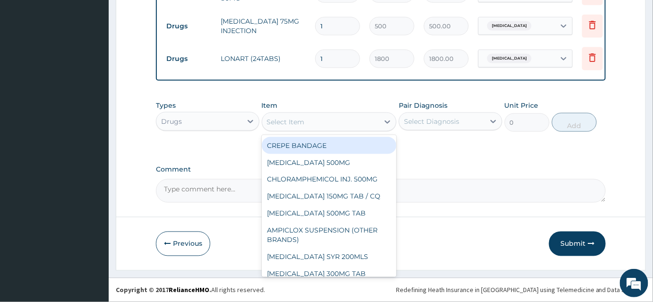
click at [303, 131] on div "Select Item" at bounding box center [329, 122] width 135 height 19
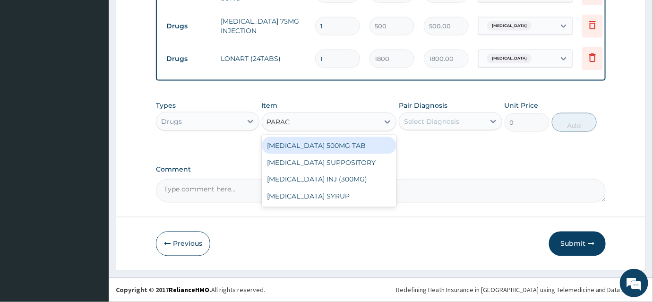
type input "PARACE"
click at [299, 146] on div "PARACETAMOL 500MG TAB" at bounding box center [329, 145] width 135 height 17
type input "15"
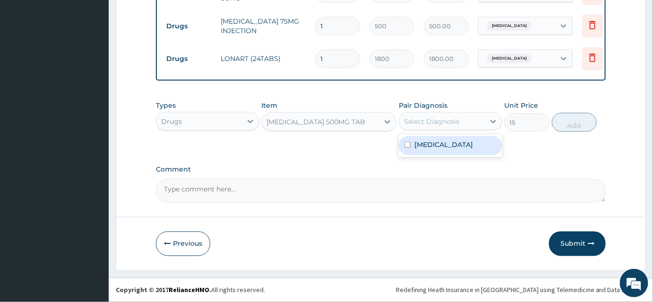
click at [446, 127] on div "Select Diagnosis" at bounding box center [442, 121] width 86 height 15
click at [437, 147] on label "Malaria" at bounding box center [444, 144] width 59 height 9
checkbox input "true"
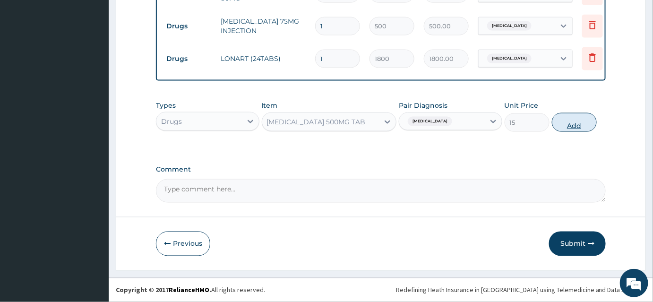
click at [572, 125] on button "Add" at bounding box center [574, 122] width 45 height 19
type input "0"
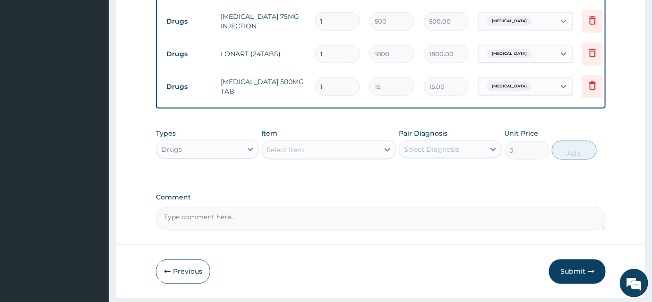
click at [333, 90] on input "1" at bounding box center [337, 87] width 45 height 18
type input "18"
type input "270.00"
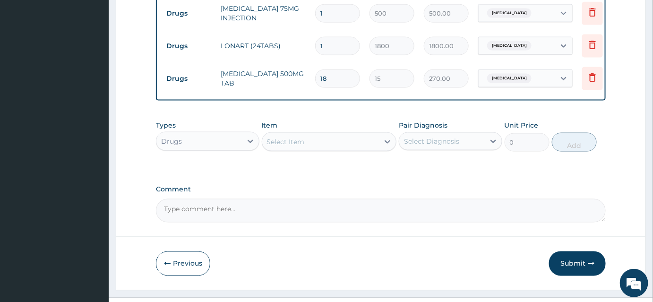
scroll to position [470, 0]
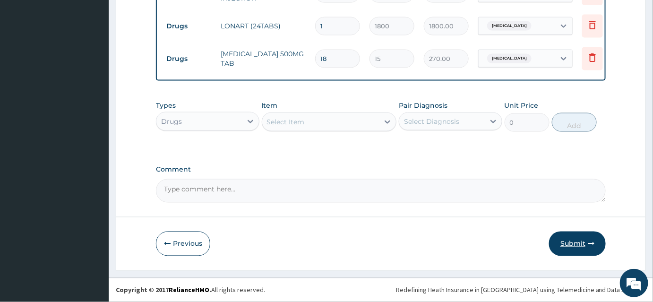
type input "18"
click at [581, 242] on button "Submit" at bounding box center [577, 244] width 57 height 25
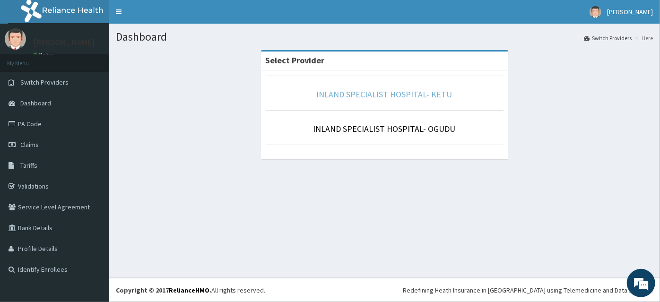
click at [343, 95] on link "INLAND SPECIALIST HOSPITAL- KETU" at bounding box center [385, 94] width 136 height 11
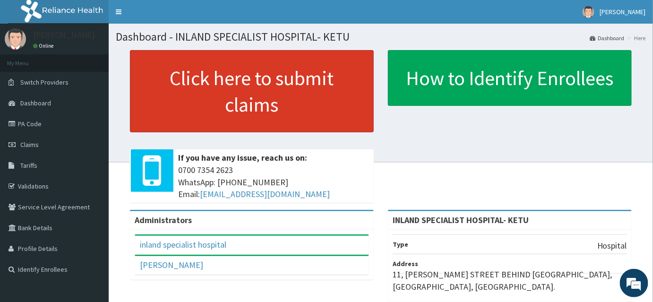
click at [175, 108] on link "Click here to submit claims" at bounding box center [252, 91] width 244 height 82
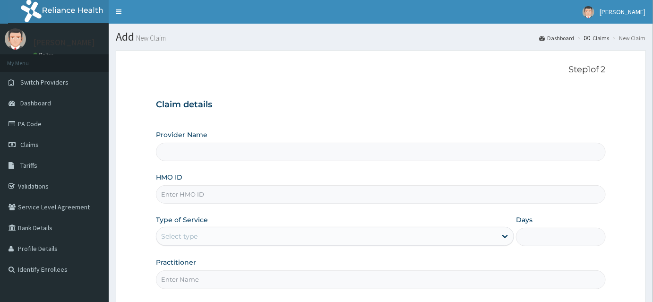
scroll to position [42, 0]
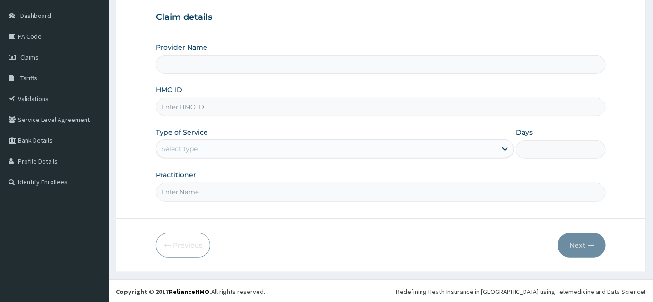
type input "INLAND SPECIALIST HOSPITAL- KETU"
click at [191, 105] on input "HMO ID" at bounding box center [381, 106] width 450 height 18
type input "TAX/10208/A"
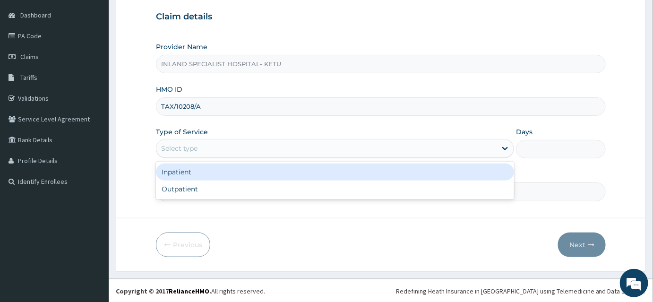
click at [190, 146] on div "Select type" at bounding box center [179, 148] width 36 height 9
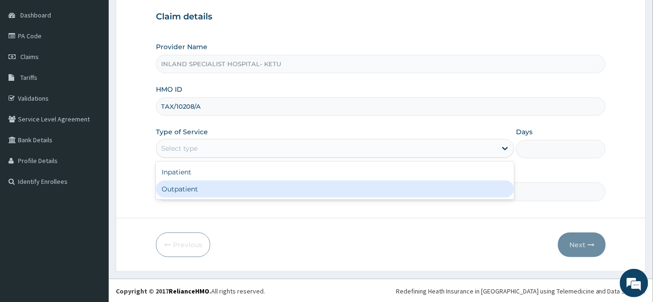
click at [180, 187] on div "Outpatient" at bounding box center [335, 189] width 358 height 17
type input "1"
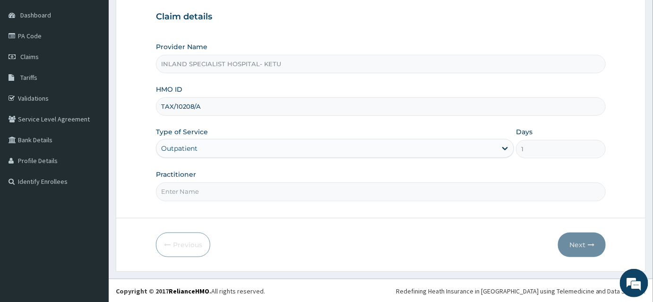
click at [202, 193] on input "Practitioner" at bounding box center [381, 191] width 450 height 18
type input "DR OLUJITAN"
click at [584, 236] on button "Next" at bounding box center [582, 245] width 48 height 25
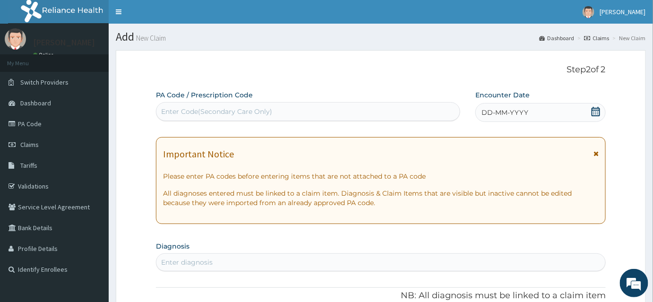
click at [598, 110] on icon at bounding box center [596, 111] width 9 height 9
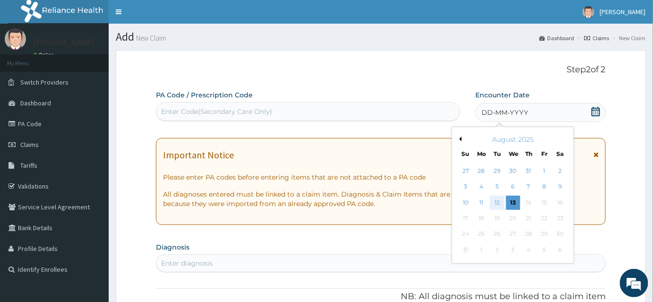
click at [501, 202] on div "12" at bounding box center [497, 203] width 14 height 14
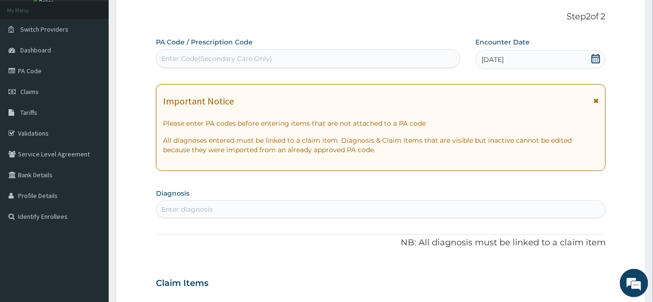
scroll to position [172, 0]
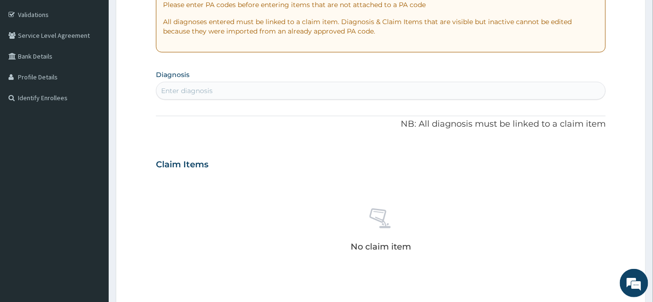
click at [189, 93] on div "Enter diagnosis" at bounding box center [187, 90] width 52 height 9
type input "MYAL"
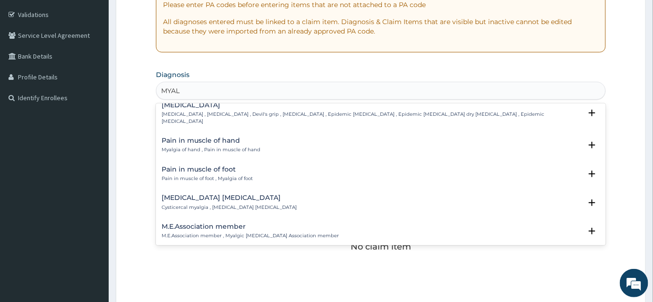
scroll to position [0, 0]
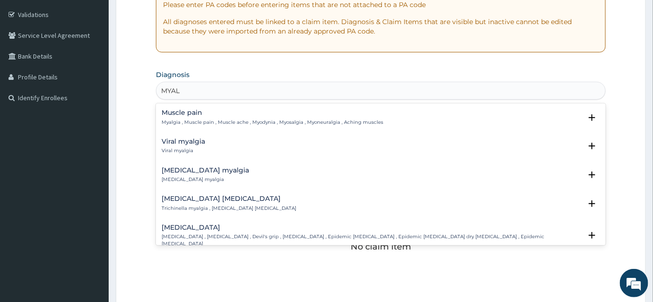
click at [198, 115] on h4 "Muscle pain" at bounding box center [273, 112] width 222 height 7
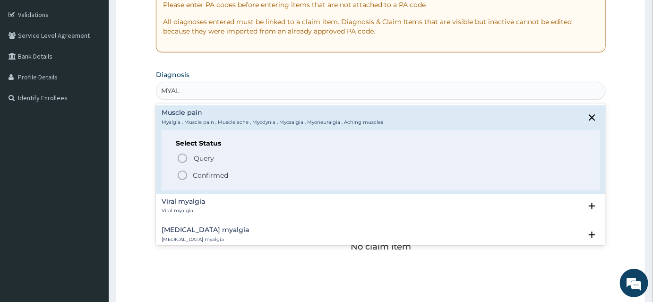
click at [180, 175] on icon "status option filled" at bounding box center [182, 175] width 11 height 11
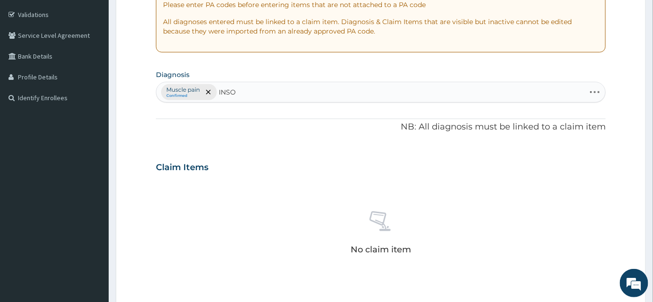
type input "INSOM"
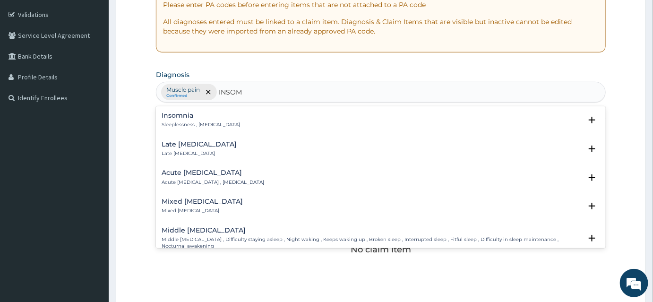
click at [181, 121] on p "Sleeplessness , Insomnia" at bounding box center [201, 124] width 78 height 7
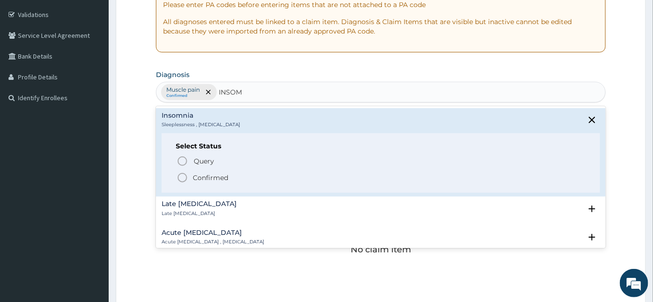
click at [184, 181] on circle "status option filled" at bounding box center [182, 177] width 9 height 9
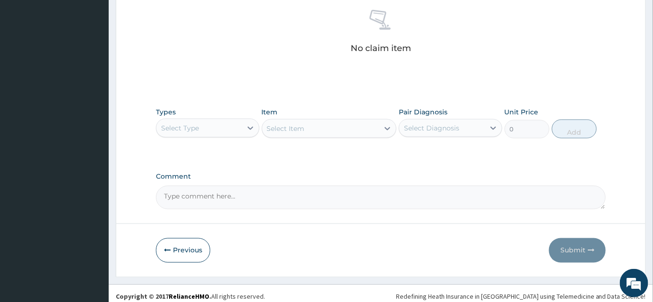
scroll to position [378, 0]
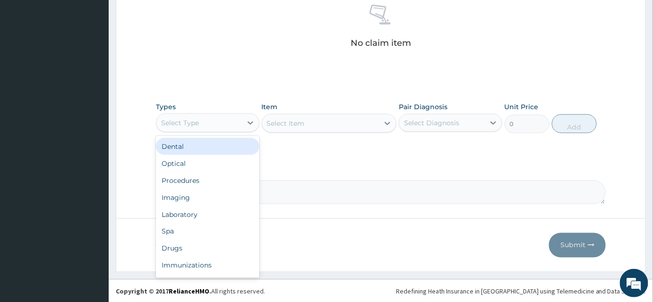
click at [211, 121] on div "Select Type" at bounding box center [199, 122] width 86 height 15
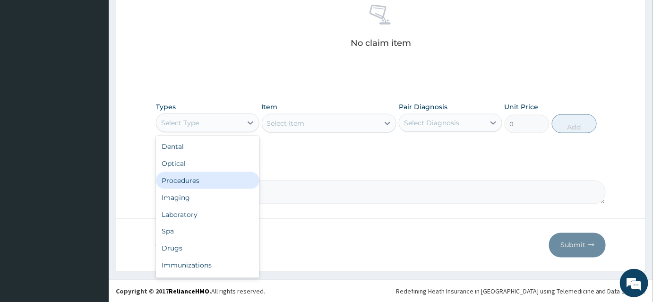
click at [186, 173] on div "Procedures" at bounding box center [208, 180] width 104 height 17
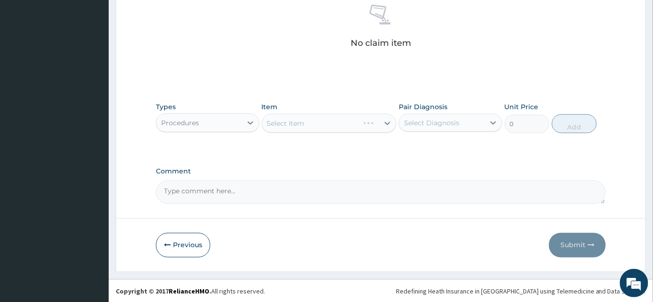
click at [292, 122] on div "Select Item" at bounding box center [329, 123] width 135 height 19
click at [299, 102] on div "Item Select Item" at bounding box center [329, 117] width 135 height 31
click at [309, 123] on div "Select Item" at bounding box center [329, 123] width 135 height 19
drag, startPoint x: 309, startPoint y: 123, endPoint x: 341, endPoint y: 125, distance: 32.2
click at [309, 123] on div "Select Item" at bounding box center [329, 123] width 135 height 19
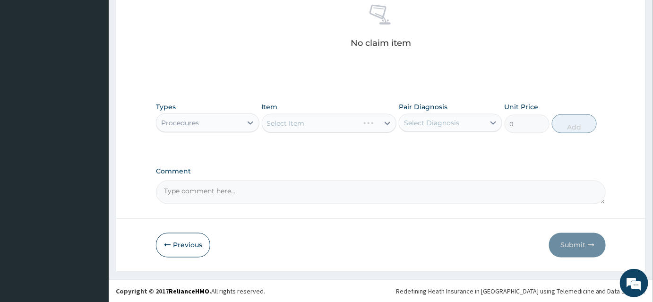
click at [322, 118] on div "Select Item" at bounding box center [329, 123] width 135 height 19
click at [322, 129] on div "Select Item" at bounding box center [329, 123] width 135 height 19
click at [323, 127] on div "Select Item" at bounding box center [329, 123] width 135 height 19
click at [355, 110] on div "Item Select Item" at bounding box center [329, 117] width 135 height 31
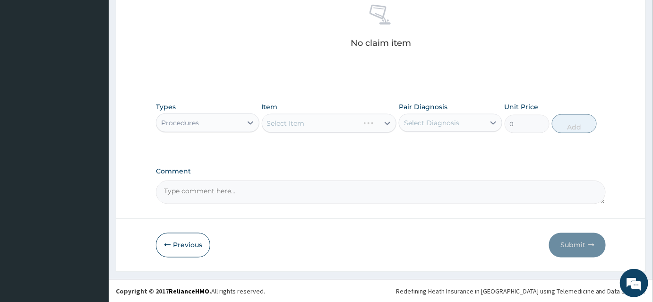
click at [313, 121] on div "Select Item" at bounding box center [329, 123] width 135 height 19
click at [316, 122] on div "Select Item" at bounding box center [329, 123] width 135 height 19
click at [382, 122] on div "Select Item" at bounding box center [329, 123] width 135 height 19
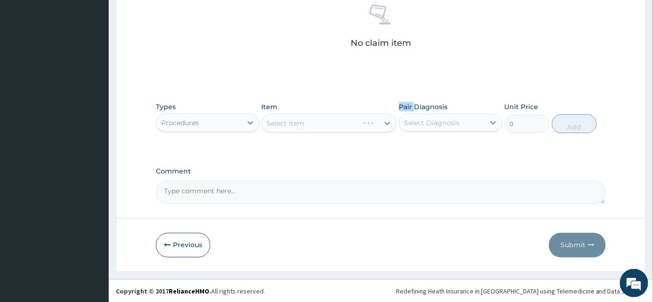
click at [382, 122] on div "Select Item" at bounding box center [329, 123] width 135 height 19
click at [356, 124] on div "Select Item" at bounding box center [329, 123] width 135 height 19
click at [356, 124] on div "Select Item" at bounding box center [320, 123] width 117 height 15
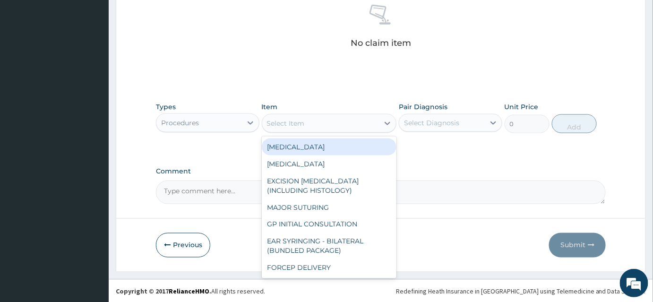
click at [356, 124] on div "Select Item" at bounding box center [320, 123] width 117 height 15
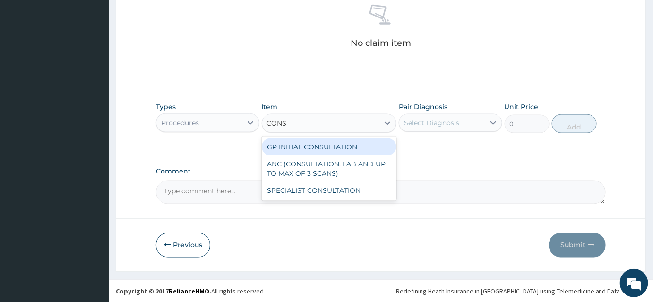
type input "CONSU"
click at [281, 145] on div "GP INITIAL CONSULTATION" at bounding box center [329, 147] width 135 height 17
type input "2000"
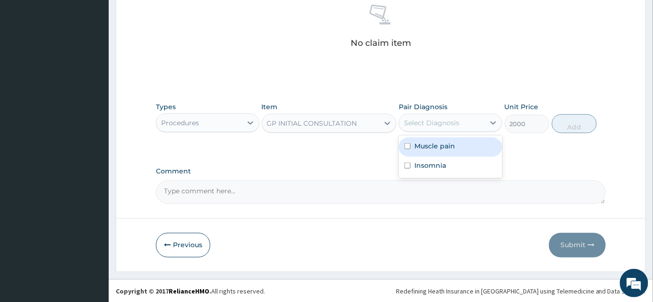
click at [451, 122] on div "Select Diagnosis" at bounding box center [431, 122] width 55 height 9
click at [433, 144] on label "Muscle pain" at bounding box center [435, 145] width 41 height 9
checkbox input "true"
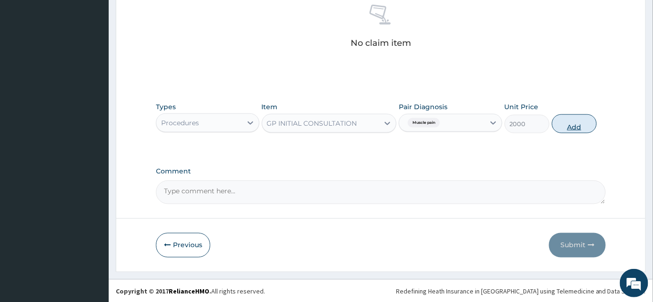
click at [565, 118] on button "Add" at bounding box center [574, 123] width 45 height 19
type input "0"
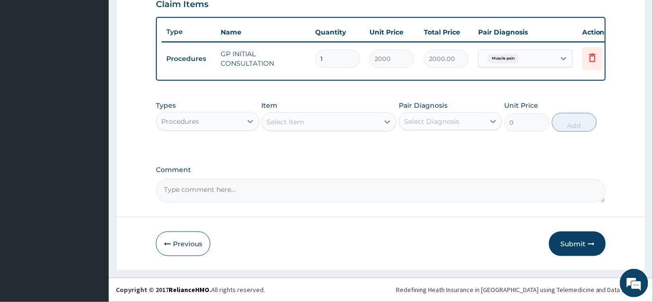
scroll to position [339, 0]
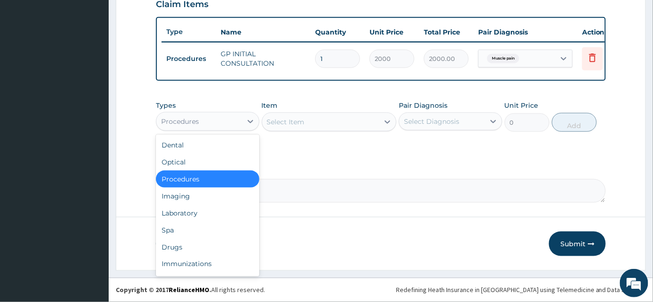
click at [201, 123] on div "Procedures" at bounding box center [199, 121] width 86 height 15
click at [182, 248] on div "Drugs" at bounding box center [208, 247] width 104 height 17
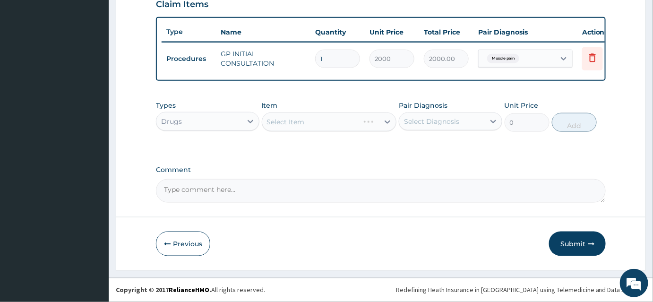
click at [292, 123] on div "Select Item" at bounding box center [329, 122] width 135 height 19
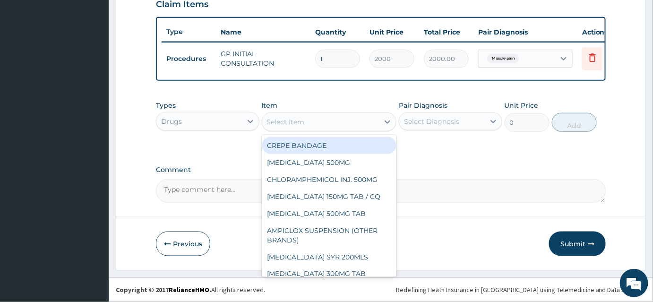
click at [292, 123] on div "Select Item" at bounding box center [286, 121] width 38 height 9
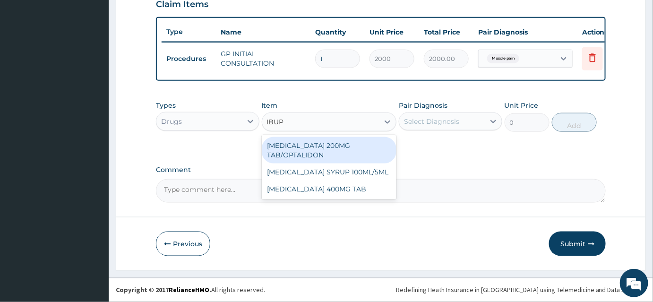
type input "IBUPR"
click at [295, 153] on div "IBUPROFEN 200MG TAB/OPTALIDON" at bounding box center [329, 150] width 135 height 26
type input "20"
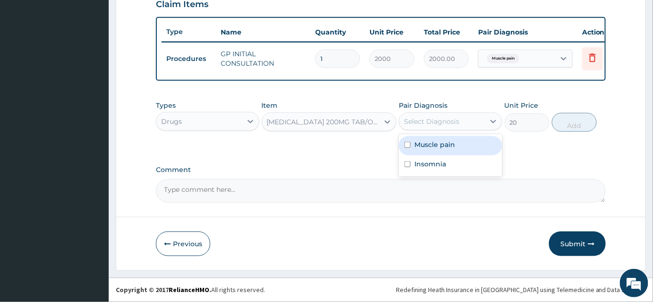
click at [431, 123] on div "Select Diagnosis" at bounding box center [431, 121] width 55 height 9
click at [426, 146] on label "Muscle pain" at bounding box center [435, 144] width 41 height 9
checkbox input "true"
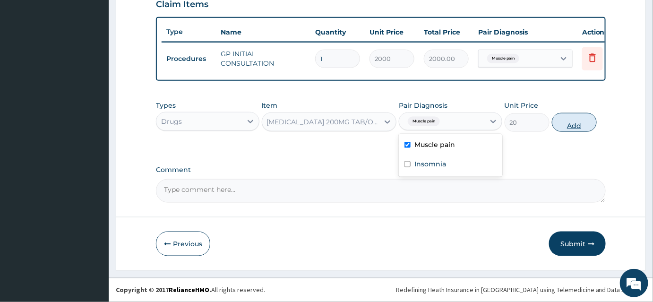
click at [583, 127] on button "Add" at bounding box center [574, 122] width 45 height 19
type input "0"
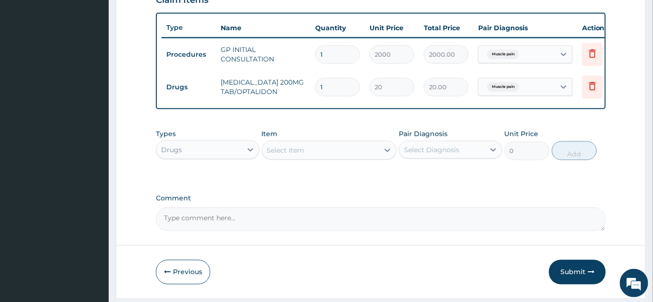
click at [334, 91] on input "1" at bounding box center [337, 87] width 45 height 18
type input "0.00"
type input "2"
type input "40.00"
type input "20"
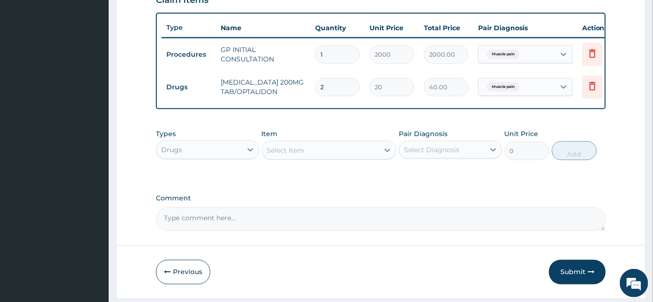
type input "400.00"
type input "20"
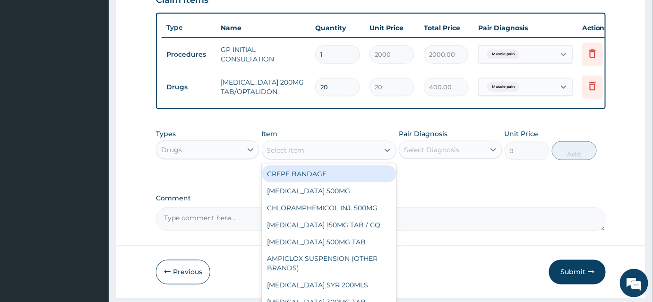
click at [294, 155] on div "Select Item" at bounding box center [286, 150] width 38 height 9
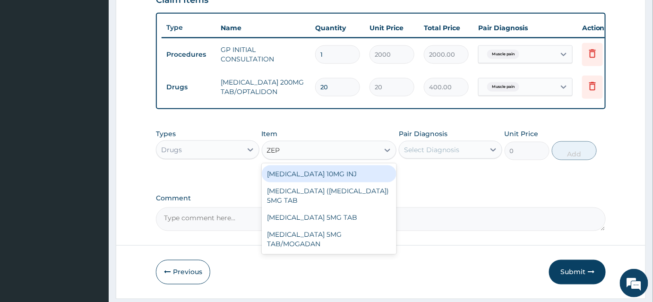
type input "ZEPA"
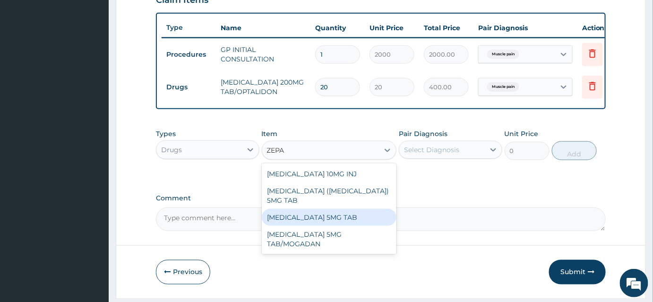
click at [315, 215] on div "DIAZEPAM 5MG TAB" at bounding box center [329, 217] width 135 height 17
type input "50"
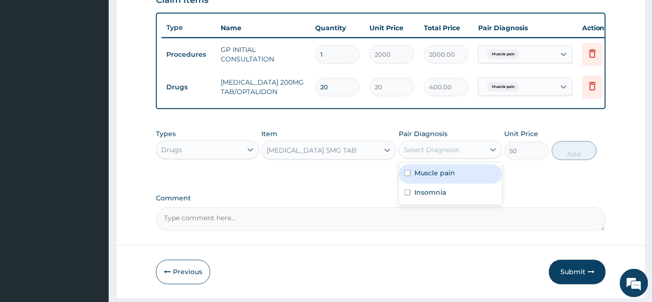
click at [426, 150] on div "Select Diagnosis" at bounding box center [431, 149] width 55 height 9
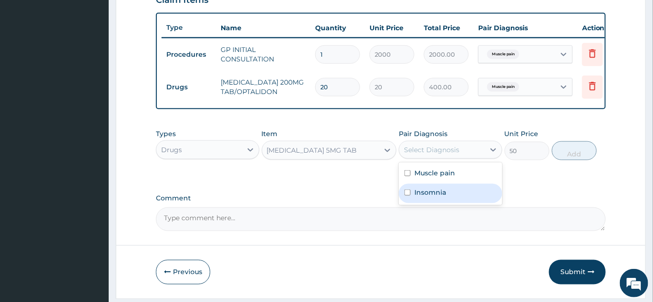
click at [438, 195] on label "Insomnia" at bounding box center [431, 192] width 32 height 9
checkbox input "true"
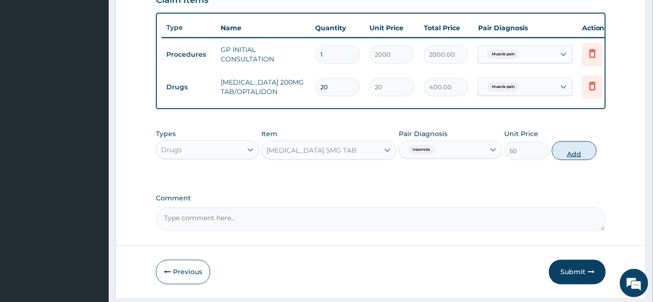
click at [570, 156] on button "Add" at bounding box center [574, 150] width 45 height 19
type input "0"
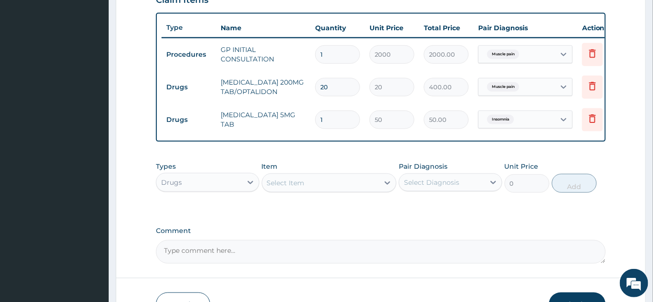
click at [344, 123] on input "1" at bounding box center [337, 120] width 45 height 18
type input "0.00"
type input "5"
type input "250.00"
type input "5"
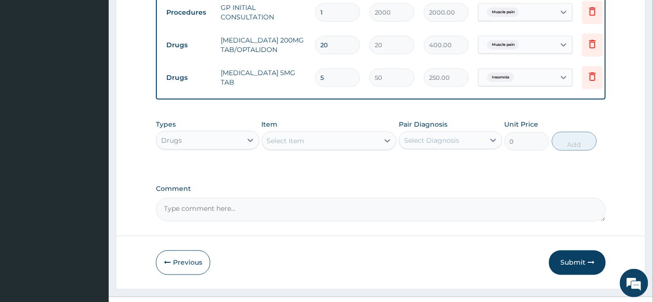
scroll to position [387, 0]
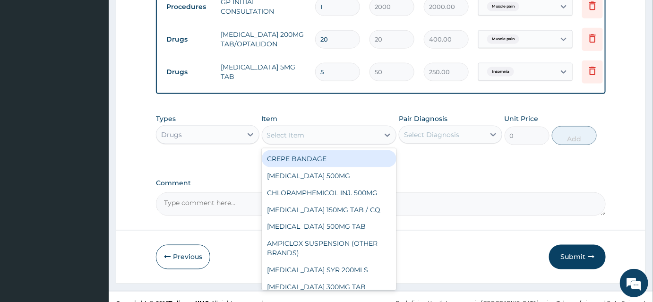
click at [311, 143] on div "Select Item" at bounding box center [320, 135] width 117 height 15
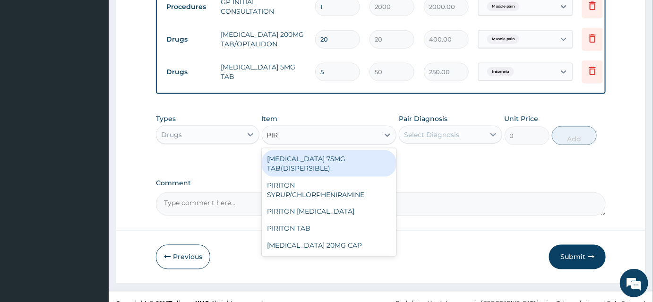
type input "PIRI"
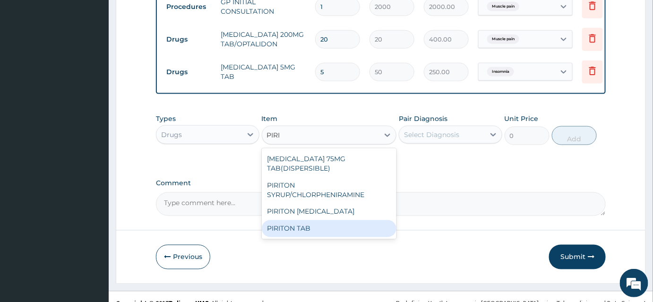
click at [293, 225] on div "PIRITON TAB" at bounding box center [329, 228] width 135 height 17
type input "30"
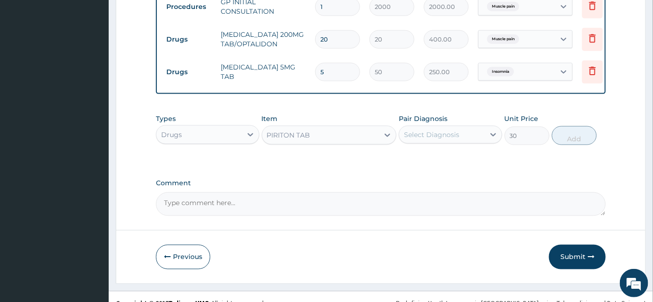
click at [470, 139] on div "Select Diagnosis" at bounding box center [442, 134] width 86 height 15
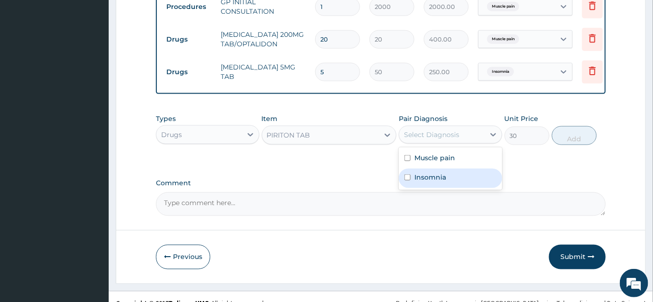
click at [437, 180] on label "Insomnia" at bounding box center [431, 177] width 32 height 9
checkbox input "true"
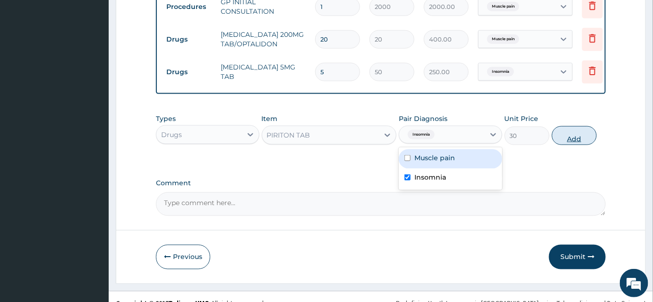
click at [572, 139] on button "Add" at bounding box center [574, 135] width 45 height 19
type input "0"
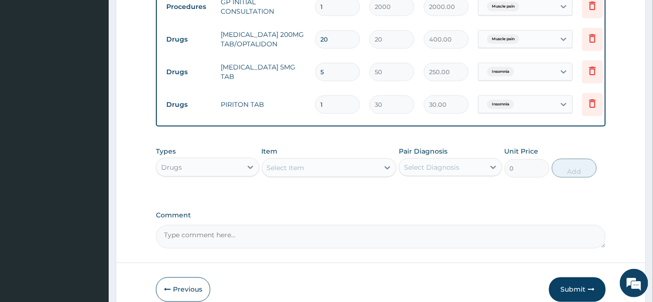
click at [348, 107] on input "1" at bounding box center [337, 104] width 45 height 18
type input "0.00"
type input "5"
type input "150.00"
type input "5"
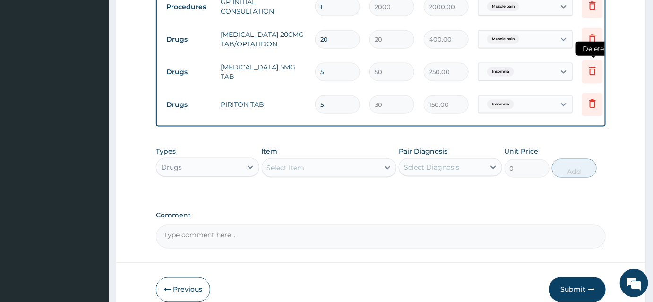
click at [591, 70] on icon at bounding box center [592, 70] width 11 height 11
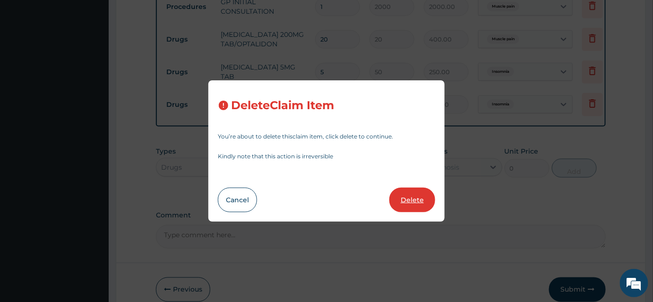
click at [419, 199] on button "Delete" at bounding box center [413, 200] width 46 height 25
type input "30"
type input "150.00"
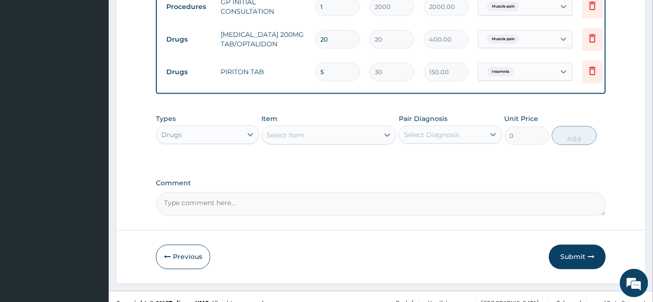
scroll to position [405, 0]
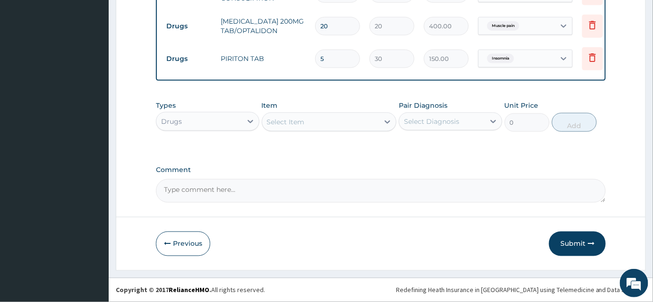
click at [572, 243] on button "Submit" at bounding box center [577, 244] width 57 height 25
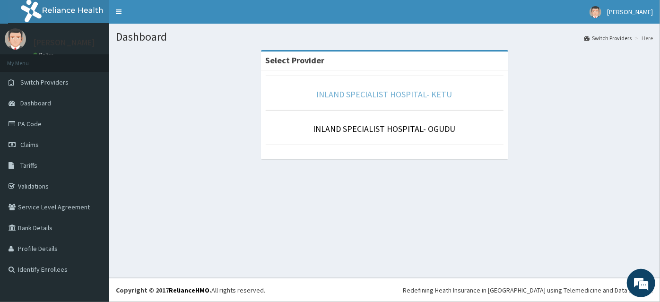
click at [338, 93] on link "INLAND SPECIALIST HOSPITAL- KETU" at bounding box center [385, 94] width 136 height 11
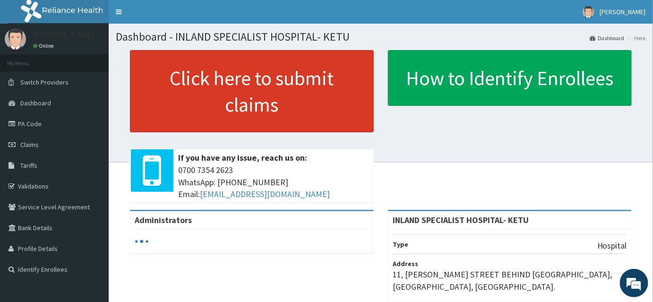
click at [248, 81] on link "Click here to submit claims" at bounding box center [252, 91] width 244 height 82
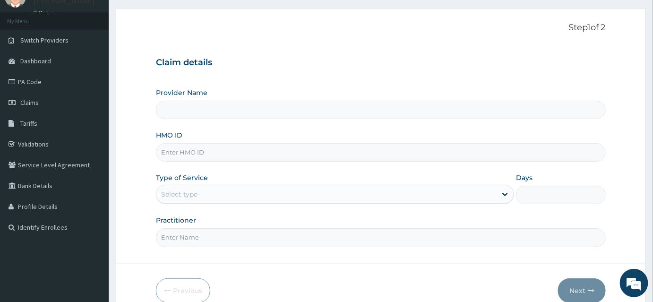
scroll to position [86, 0]
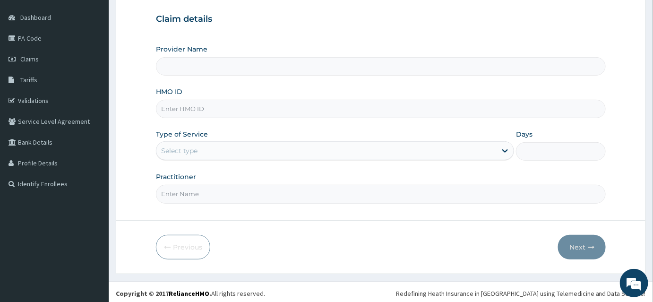
type input "INLAND SPECIALIST HOSPITAL- KETU"
click at [201, 108] on input "HMO ID" at bounding box center [381, 109] width 450 height 18
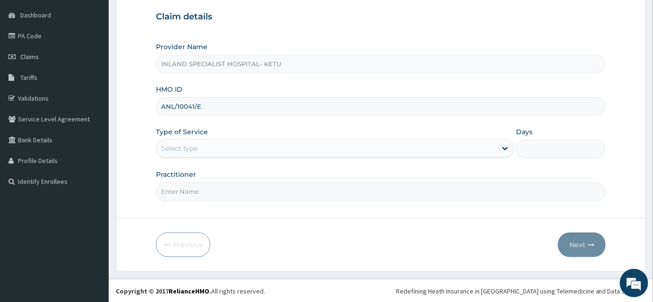
scroll to position [88, 0]
type input "ANL/10041/E"
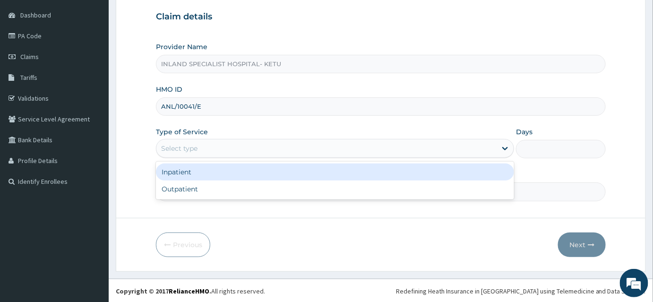
click at [176, 148] on div "Select type" at bounding box center [179, 148] width 36 height 9
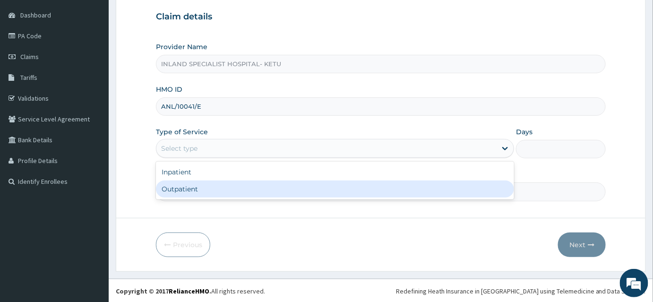
click at [176, 184] on div "Outpatient" at bounding box center [335, 189] width 358 height 17
type input "1"
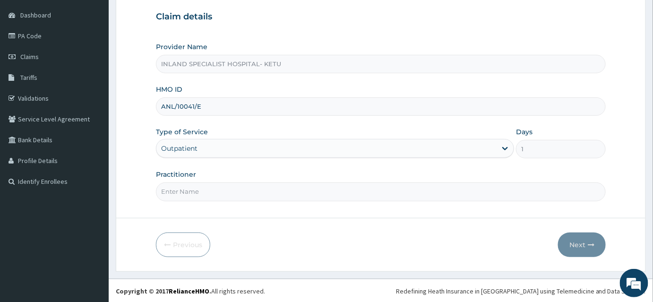
click at [196, 191] on input "Practitioner" at bounding box center [381, 191] width 450 height 18
type input "DR OLUJITAN"
click at [589, 247] on icon "button" at bounding box center [591, 245] width 7 height 7
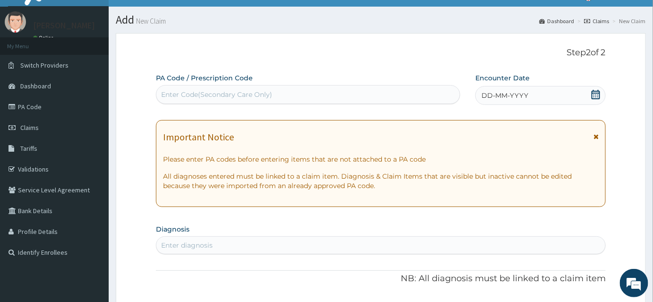
scroll to position [2, 0]
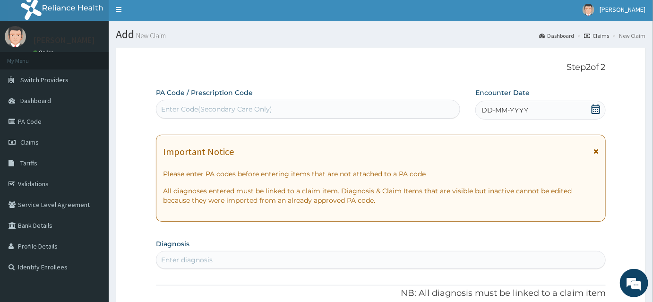
click at [599, 107] on icon at bounding box center [596, 108] width 9 height 9
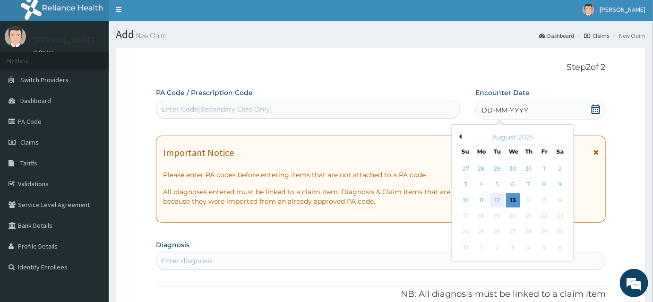
click at [494, 200] on div "12" at bounding box center [497, 200] width 14 height 14
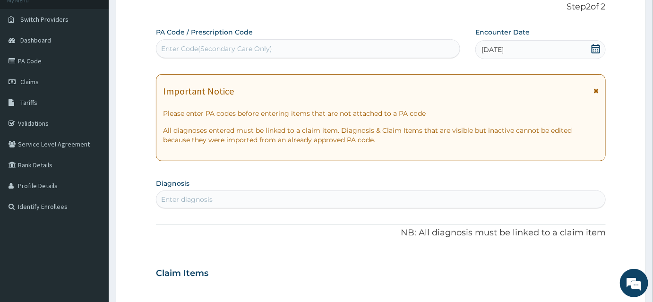
scroll to position [174, 0]
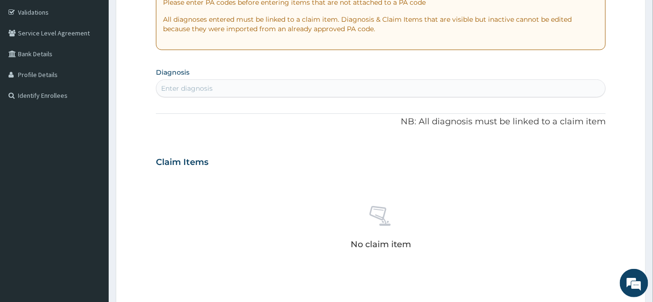
click at [236, 87] on div "Enter diagnosis" at bounding box center [380, 88] width 449 height 15
type input "UPPER RES"
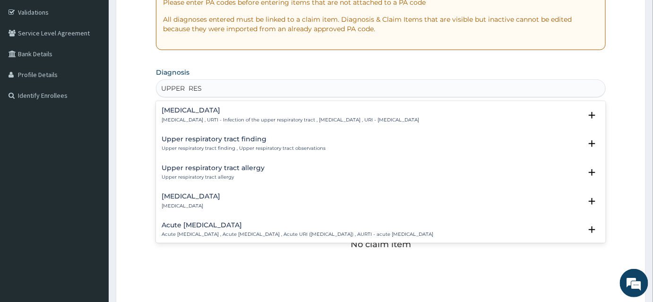
click at [201, 117] on p "Upper respiratory infection , URTI - Infection of the upper respiratory tract ,…" at bounding box center [291, 120] width 258 height 7
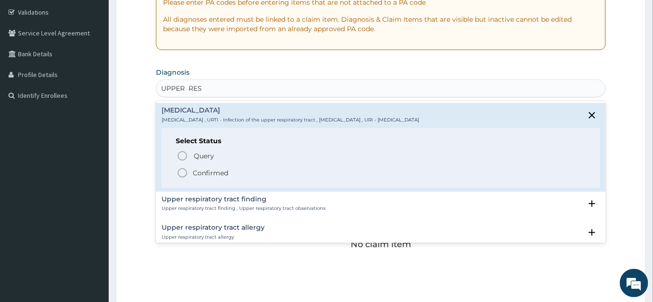
click at [180, 176] on circle "status option filled" at bounding box center [182, 173] width 9 height 9
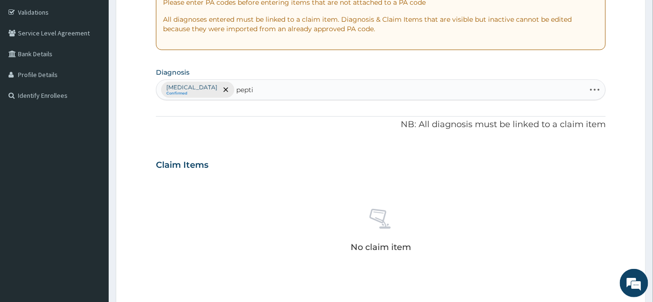
type input "peptic"
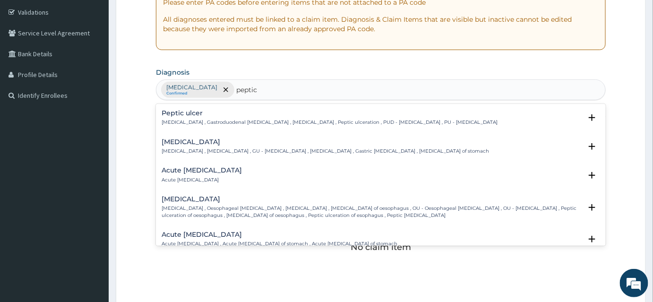
click at [187, 114] on h4 "Peptic ulcer" at bounding box center [330, 113] width 336 height 7
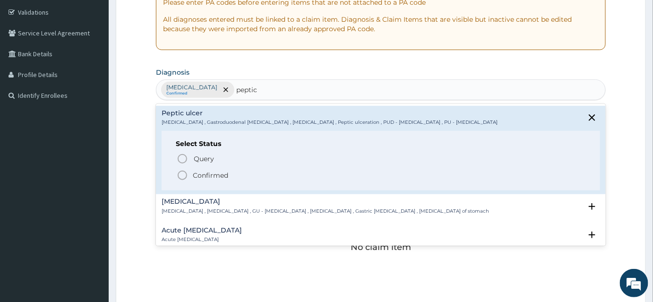
click at [183, 174] on icon "status option filled" at bounding box center [182, 175] width 11 height 11
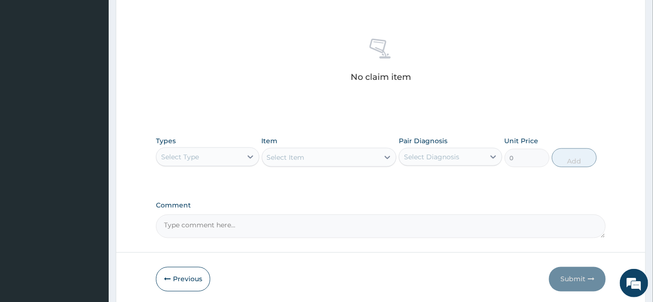
scroll to position [346, 0]
click at [222, 152] on div "Select Type" at bounding box center [199, 154] width 86 height 15
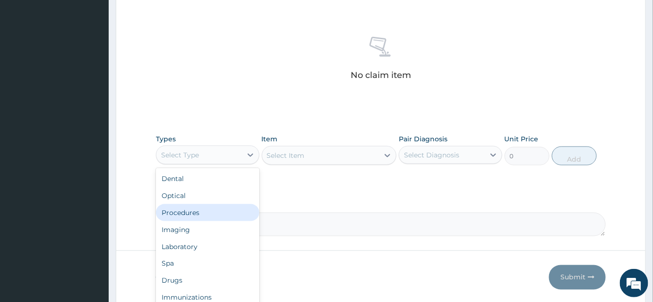
click at [193, 211] on div "Procedures" at bounding box center [208, 212] width 104 height 17
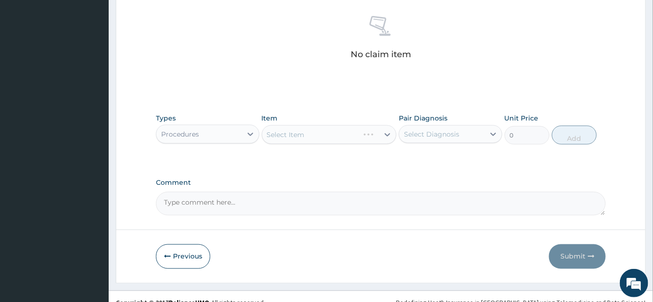
scroll to position [378, 0]
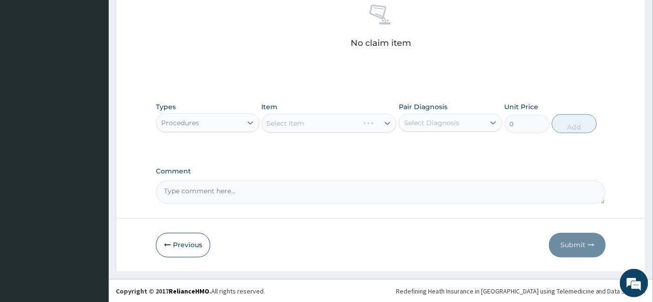
click at [289, 127] on div "Select Item" at bounding box center [329, 123] width 135 height 19
click at [293, 123] on div "Select Item" at bounding box center [329, 123] width 135 height 19
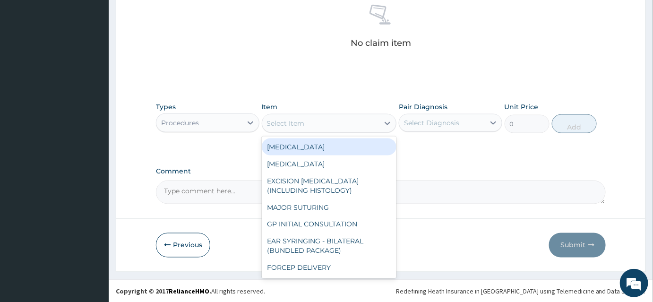
click at [293, 123] on div "Select Item" at bounding box center [286, 123] width 38 height 9
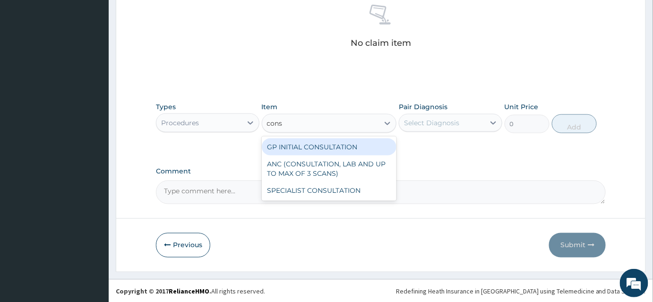
type input "consu"
click at [307, 145] on div "GP INITIAL CONSULTATION" at bounding box center [329, 147] width 135 height 17
type input "2000"
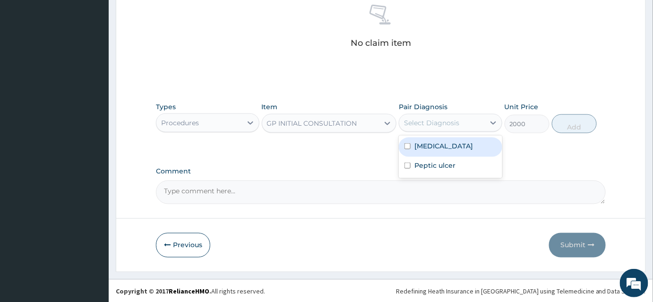
click at [427, 128] on div "Select Diagnosis" at bounding box center [442, 122] width 86 height 15
click at [428, 151] on label "Upper respiratory infection" at bounding box center [444, 145] width 59 height 9
checkbox input "true"
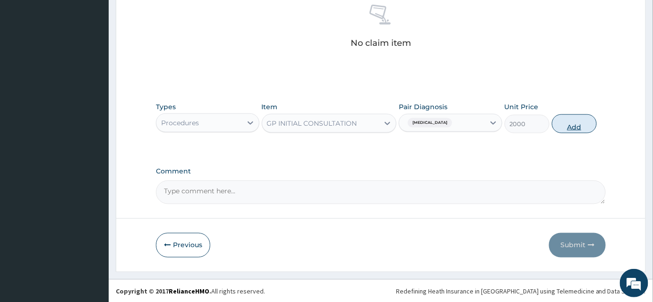
click at [565, 124] on button "Add" at bounding box center [574, 123] width 45 height 19
type input "0"
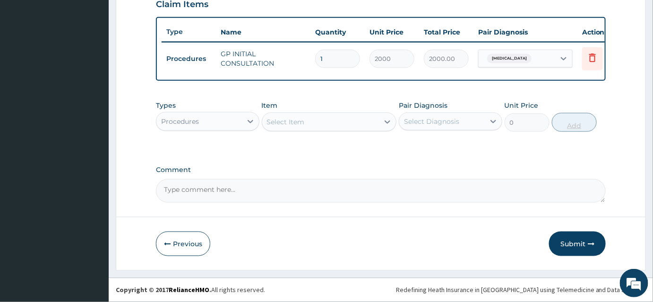
scroll to position [339, 0]
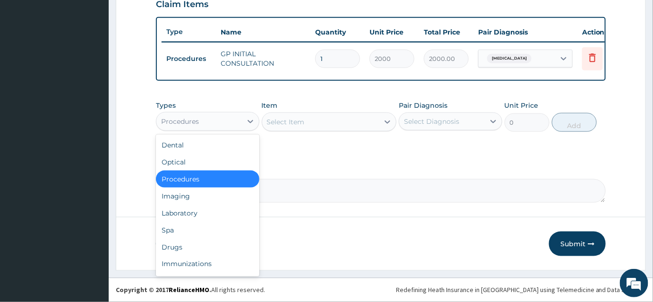
click at [226, 122] on div "Procedures" at bounding box center [199, 121] width 86 height 15
click at [179, 248] on div "Drugs" at bounding box center [208, 247] width 104 height 17
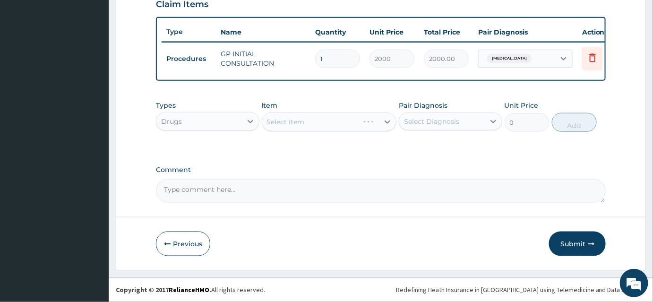
click at [288, 123] on div "Select Item" at bounding box center [329, 122] width 135 height 19
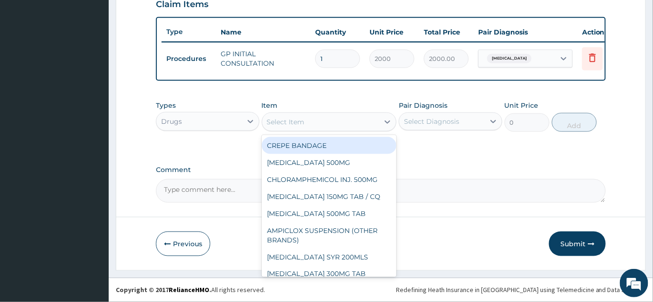
click at [283, 124] on div "Select Item" at bounding box center [286, 121] width 38 height 9
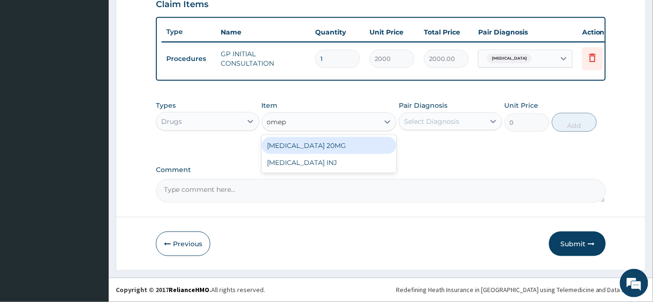
type input "omepr"
click at [300, 146] on div "OMEPRAZOLE 20MG" at bounding box center [329, 145] width 135 height 17
type input "120"
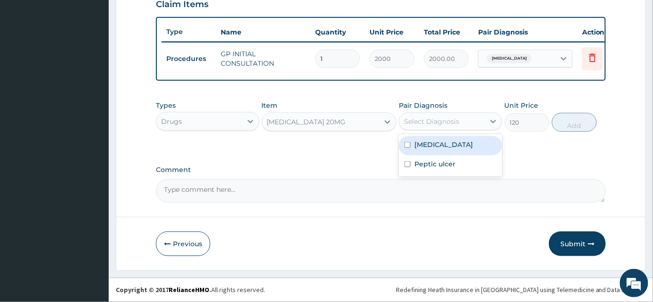
click at [439, 123] on div "Select Diagnosis" at bounding box center [431, 121] width 55 height 9
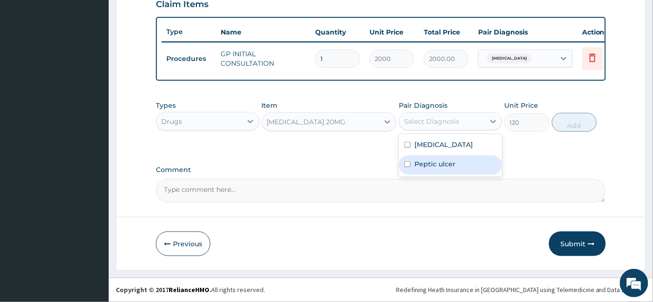
click at [418, 175] on div "Peptic ulcer" at bounding box center [451, 165] width 104 height 19
checkbox input "true"
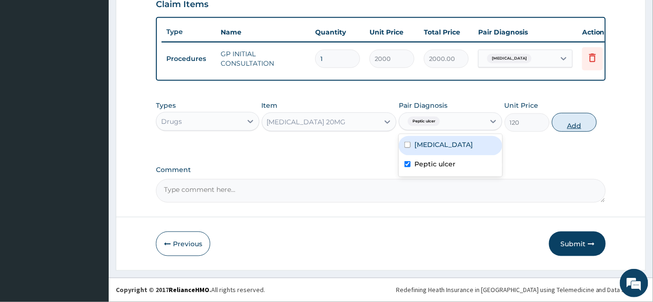
click at [579, 123] on button "Add" at bounding box center [574, 122] width 45 height 19
type input "0"
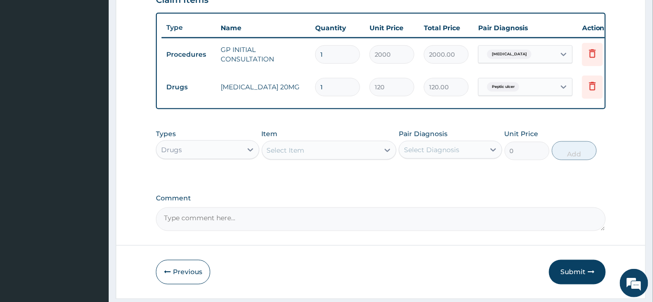
click at [333, 90] on input "1" at bounding box center [337, 87] width 45 height 18
type input "14"
type input "1680.00"
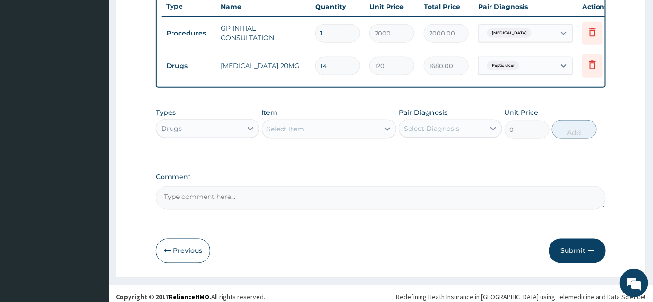
scroll to position [372, 0]
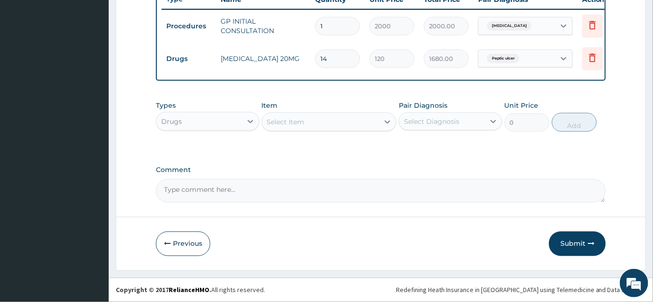
type input "14"
click at [287, 122] on div "Select Item" at bounding box center [286, 121] width 38 height 9
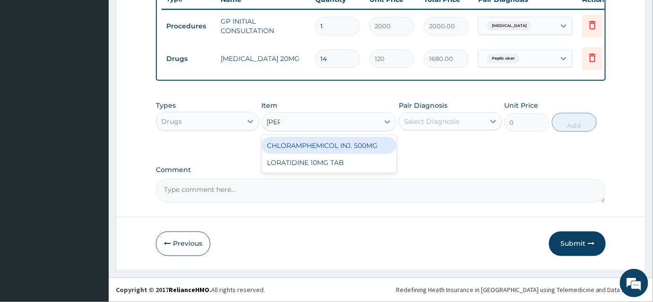
type input "lorat"
click at [305, 148] on div "LORATIDINE 10MG TAB" at bounding box center [329, 145] width 135 height 17
type input "50"
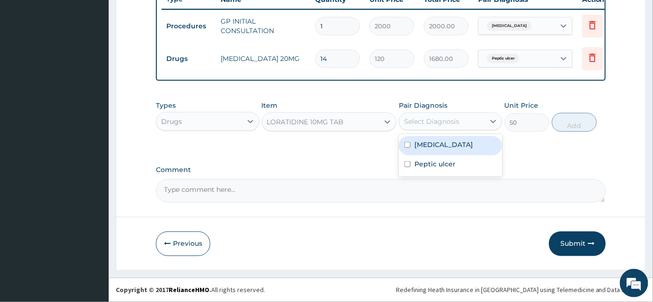
click at [419, 120] on div "Select Diagnosis" at bounding box center [431, 121] width 55 height 9
drag, startPoint x: 435, startPoint y: 156, endPoint x: 543, endPoint y: 136, distance: 109.5
click at [441, 149] on label "Upper respiratory infection" at bounding box center [444, 144] width 59 height 9
checkbox input "true"
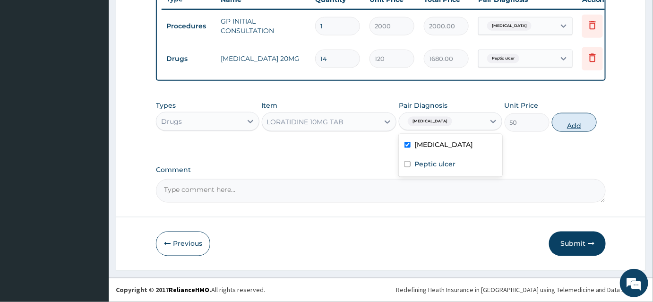
click at [575, 127] on button "Add" at bounding box center [574, 122] width 45 height 19
type input "0"
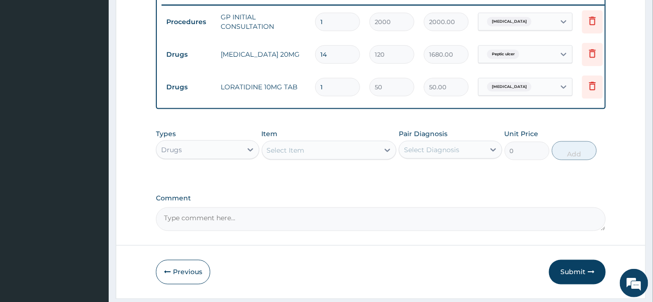
click at [335, 85] on input "1" at bounding box center [337, 87] width 45 height 18
type input "0.00"
type input "5"
type input "250.00"
type input "5"
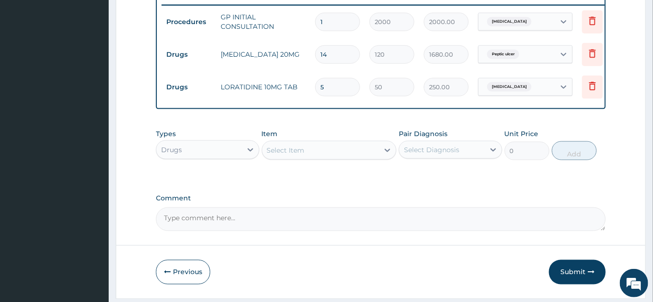
click at [274, 155] on div "Select Item" at bounding box center [286, 150] width 38 height 9
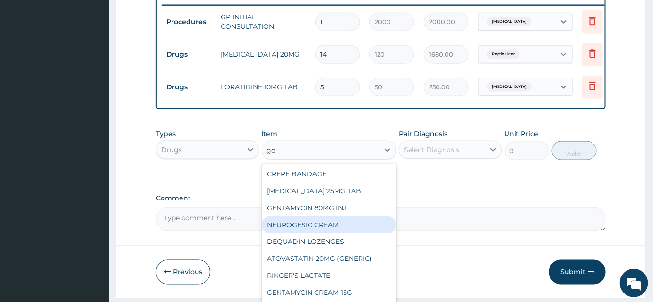
type input "g"
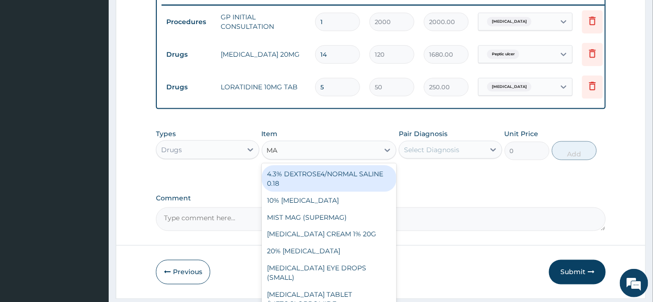
type input "MAG"
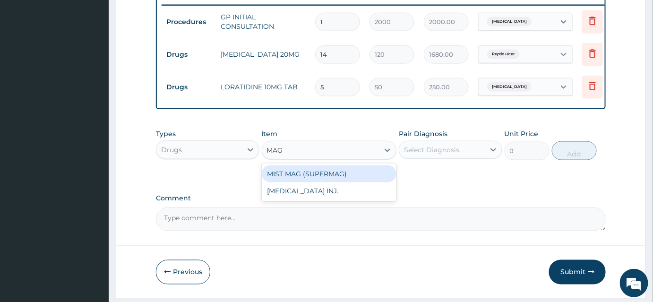
click at [300, 182] on div "MIST MAG (SUPERMAG)" at bounding box center [329, 173] width 135 height 17
type input "1000"
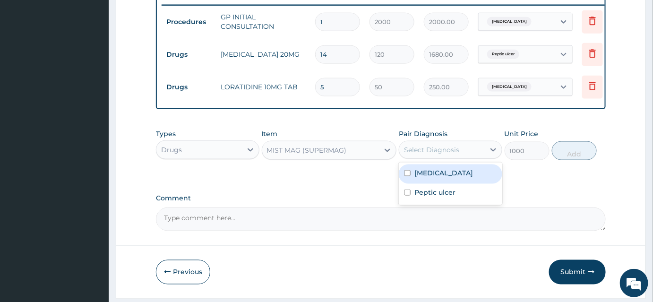
click at [441, 153] on div "Select Diagnosis" at bounding box center [431, 149] width 55 height 9
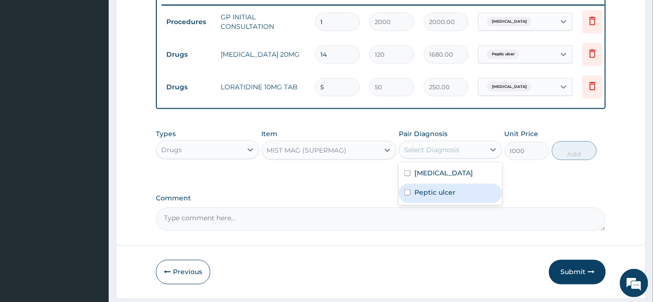
click at [423, 197] on label "Peptic ulcer" at bounding box center [435, 192] width 41 height 9
checkbox input "true"
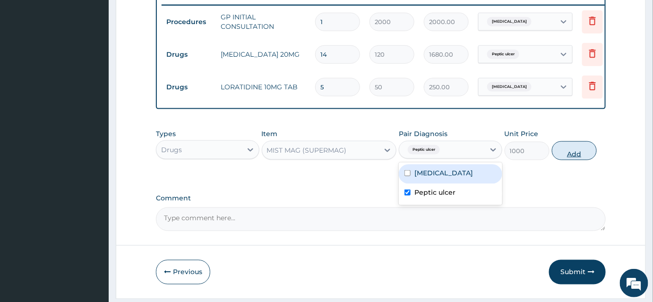
click at [581, 159] on button "Add" at bounding box center [574, 150] width 45 height 19
type input "0"
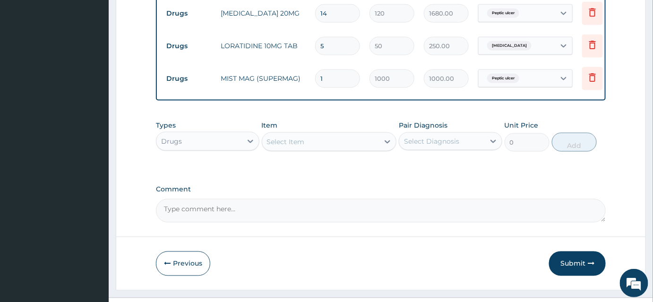
scroll to position [437, 0]
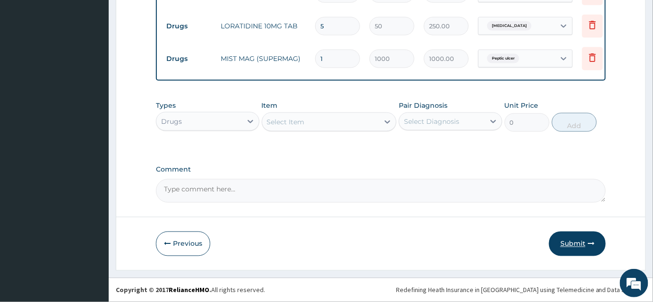
click at [583, 245] on button "Submit" at bounding box center [577, 244] width 57 height 25
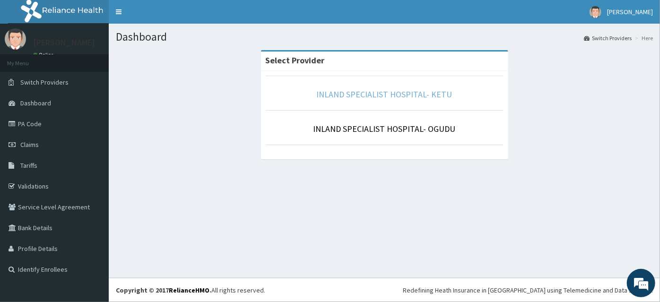
click at [335, 98] on link "INLAND SPECIALIST HOSPITAL- KETU" at bounding box center [385, 94] width 136 height 11
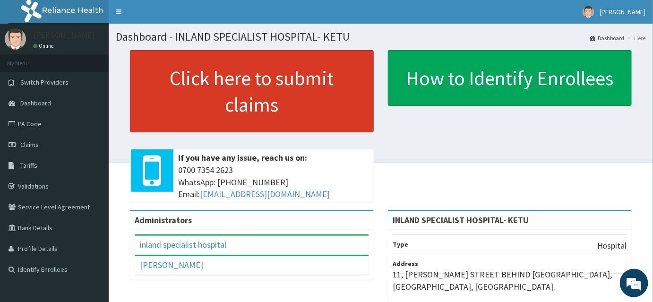
click at [205, 111] on link "Click here to submit claims" at bounding box center [252, 91] width 244 height 82
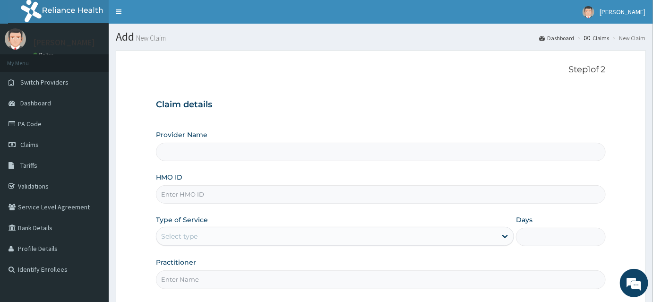
type input "INLAND SPECIALIST HOSPITAL- KETU"
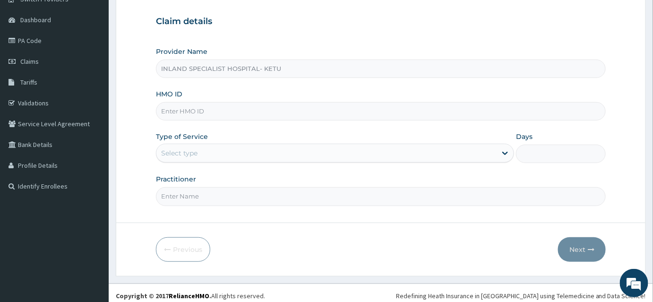
scroll to position [86, 0]
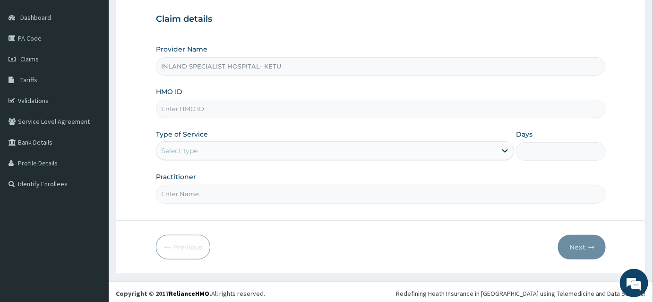
click at [182, 112] on input "HMO ID" at bounding box center [381, 109] width 450 height 18
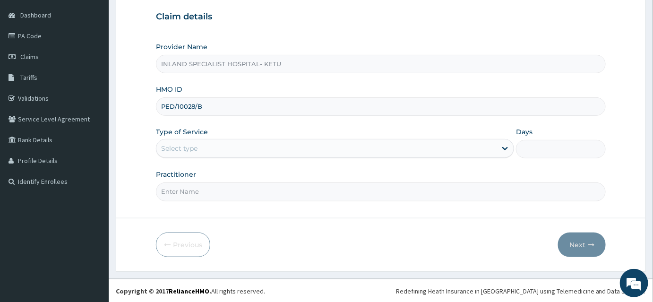
scroll to position [88, 0]
type input "PED/10028/B"
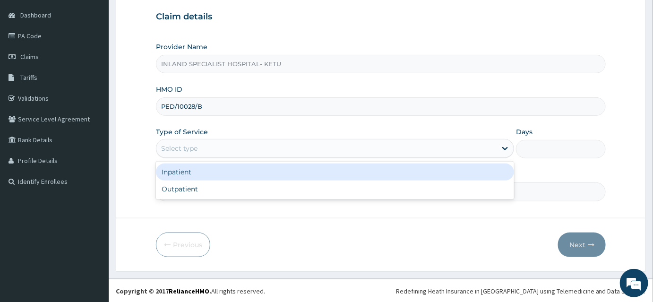
click at [178, 147] on div "Select type" at bounding box center [179, 148] width 36 height 9
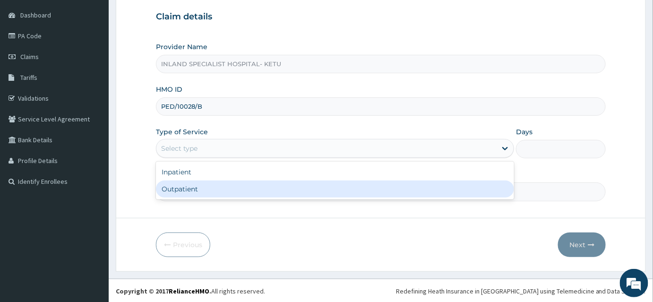
click at [180, 189] on div "Outpatient" at bounding box center [335, 189] width 358 height 17
type input "1"
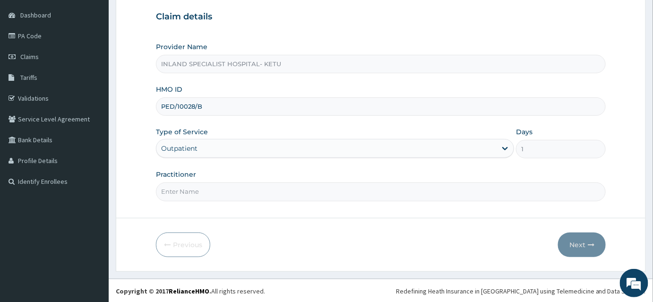
click at [199, 191] on input "Practitioner" at bounding box center [381, 191] width 450 height 18
type input "DR OLUJITAN"
click at [568, 245] on button "Next" at bounding box center [582, 245] width 48 height 25
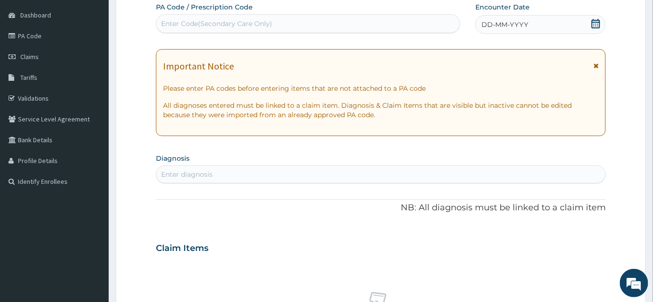
click at [599, 26] on icon at bounding box center [595, 23] width 9 height 9
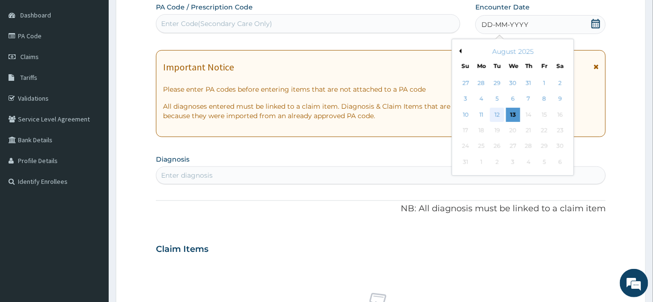
click at [499, 117] on div "12" at bounding box center [497, 115] width 14 height 14
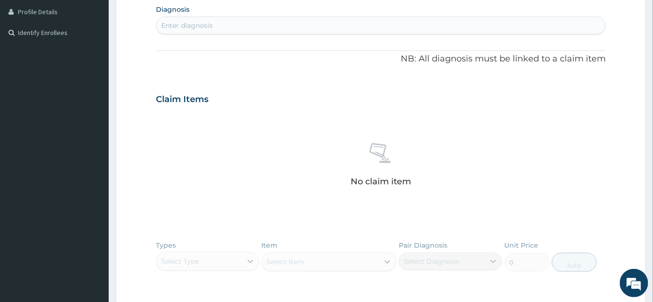
scroll to position [217, 0]
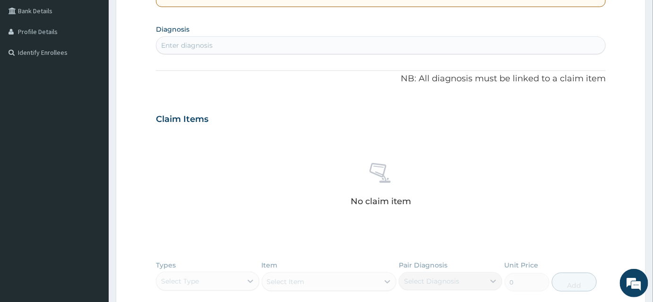
click at [192, 45] on div "Enter diagnosis" at bounding box center [187, 45] width 52 height 9
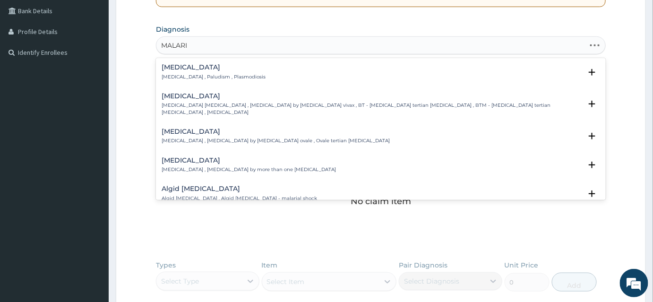
type input "MALARIA"
click at [183, 77] on p "Malaria , Paludism , Plasmodiosis" at bounding box center [214, 77] width 104 height 7
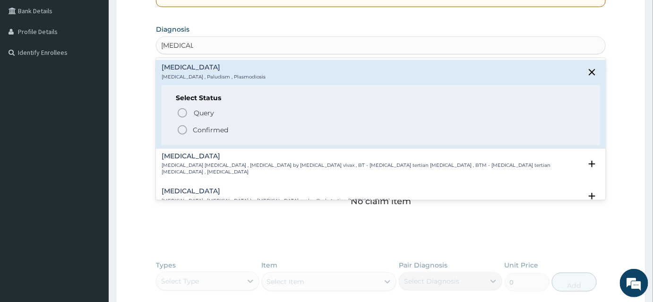
click at [179, 131] on circle "status option filled" at bounding box center [182, 130] width 9 height 9
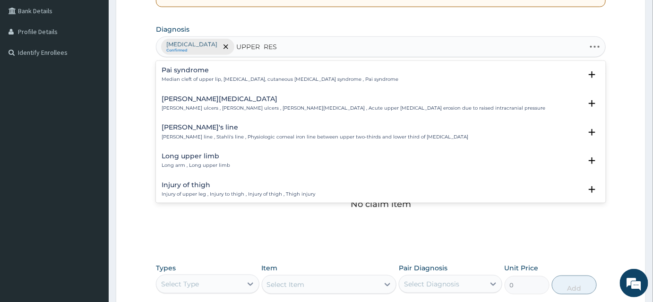
type input "UPPER RESP"
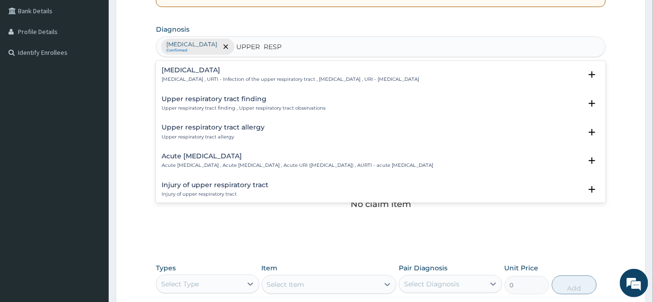
click at [212, 162] on p "Acute upper respiratory infection , Acute upper respiratory tract infection , A…" at bounding box center [298, 165] width 272 height 7
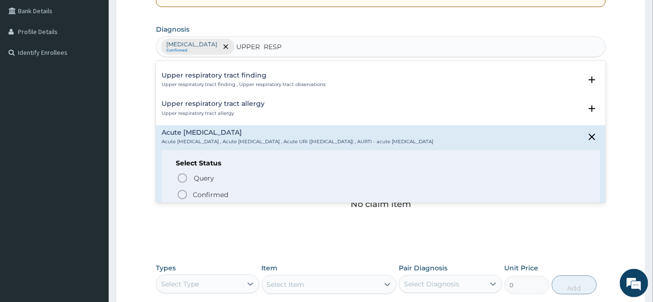
scroll to position [43, 0]
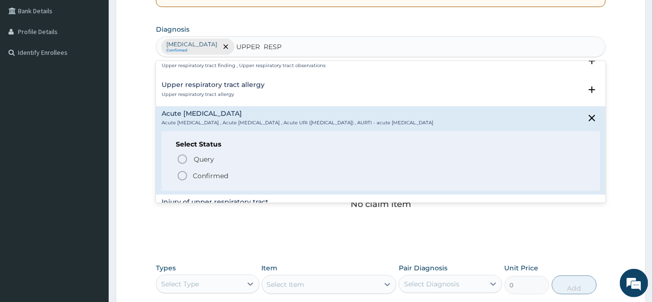
click at [182, 176] on icon "status option filled" at bounding box center [182, 175] width 11 height 11
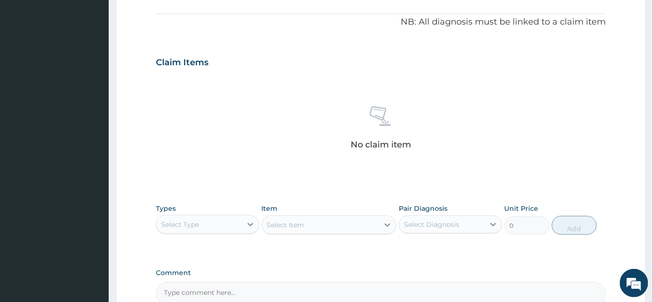
scroll to position [378, 0]
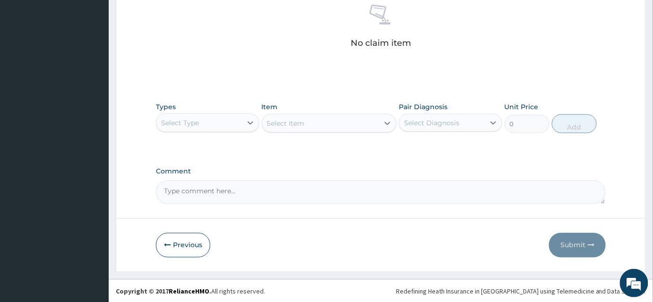
click at [213, 125] on div "Select Type" at bounding box center [199, 122] width 86 height 15
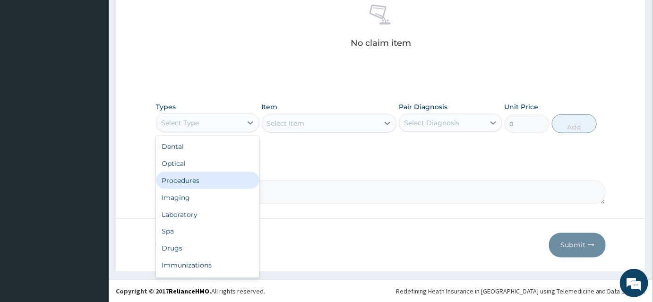
click at [189, 182] on div "Procedures" at bounding box center [208, 180] width 104 height 17
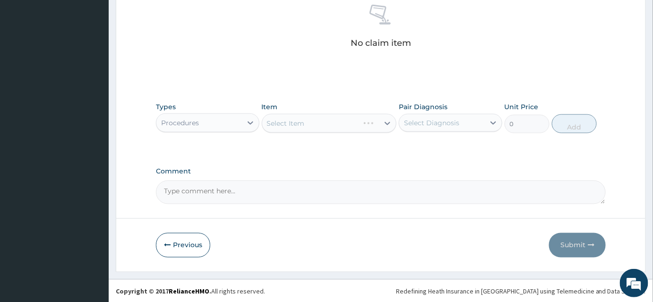
click at [293, 123] on div "Select Item" at bounding box center [329, 123] width 135 height 19
click at [327, 127] on div "Select Item" at bounding box center [329, 123] width 135 height 19
click at [329, 124] on div "Select Item" at bounding box center [329, 123] width 135 height 19
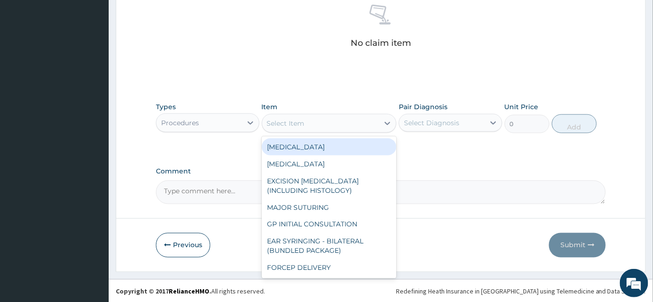
click at [329, 124] on div "Select Item" at bounding box center [320, 123] width 117 height 15
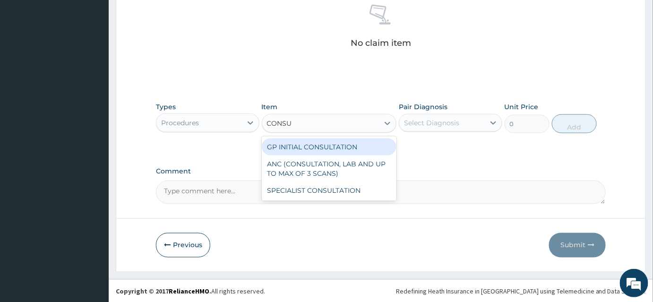
type input "CONSUL"
click at [306, 146] on div "GP INITIAL CONSULTATION" at bounding box center [329, 147] width 135 height 17
type input "2000"
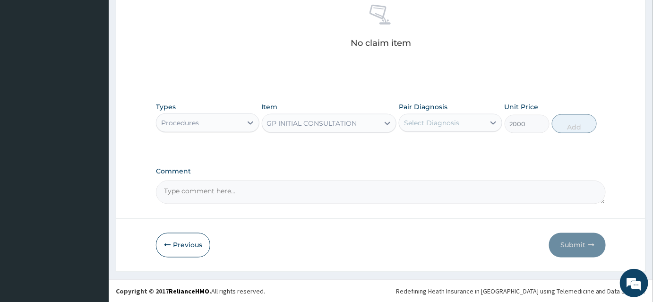
click at [446, 130] on div "Select Diagnosis" at bounding box center [451, 123] width 104 height 18
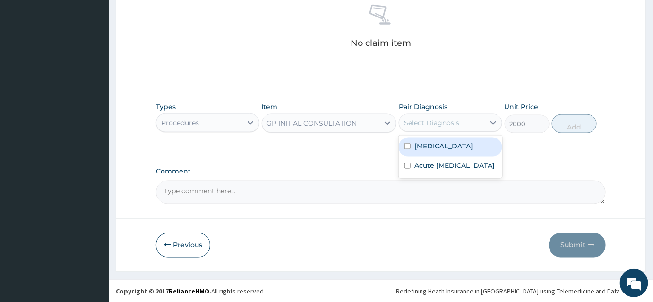
click at [426, 142] on label "Malaria" at bounding box center [444, 145] width 59 height 9
checkbox input "true"
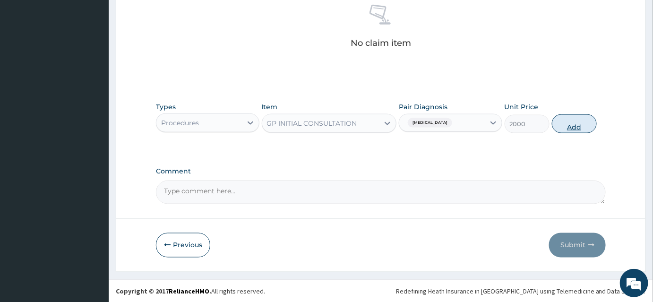
click at [574, 127] on button "Add" at bounding box center [574, 123] width 45 height 19
type input "0"
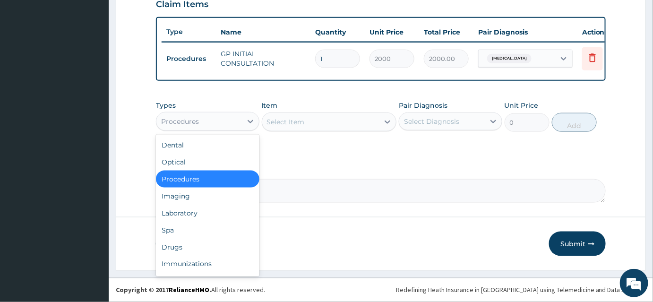
click at [213, 124] on div "Procedures" at bounding box center [199, 121] width 86 height 15
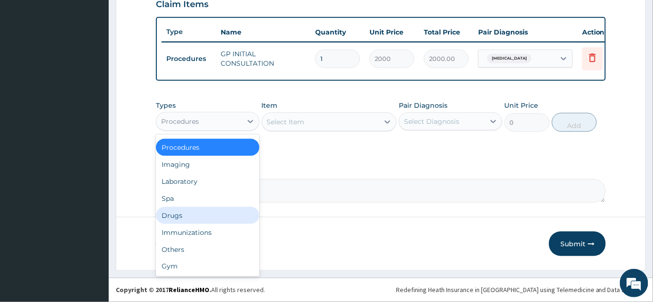
click at [177, 215] on div "Drugs" at bounding box center [208, 215] width 104 height 17
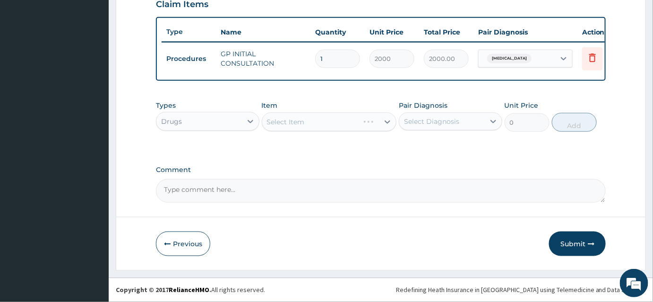
click at [276, 127] on div "Select Item" at bounding box center [329, 122] width 135 height 19
click at [303, 124] on div "Select Item" at bounding box center [329, 122] width 135 height 19
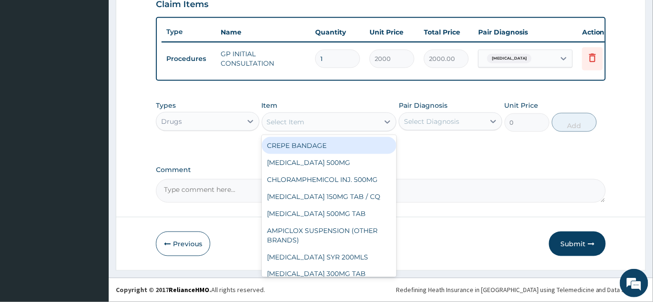
click at [321, 126] on div "Select Item" at bounding box center [320, 121] width 117 height 15
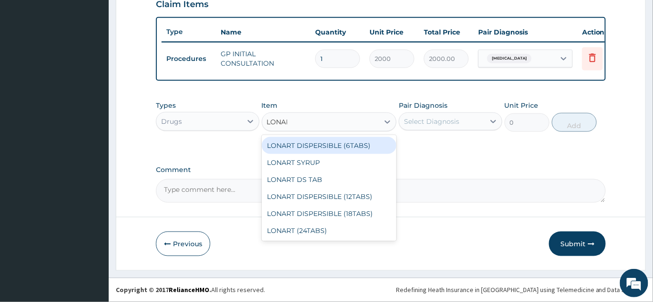
type input "LONART"
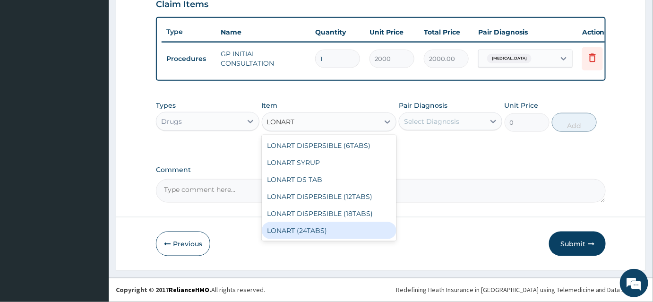
click at [284, 236] on div "LONART (24TABS)" at bounding box center [329, 230] width 135 height 17
type input "1800"
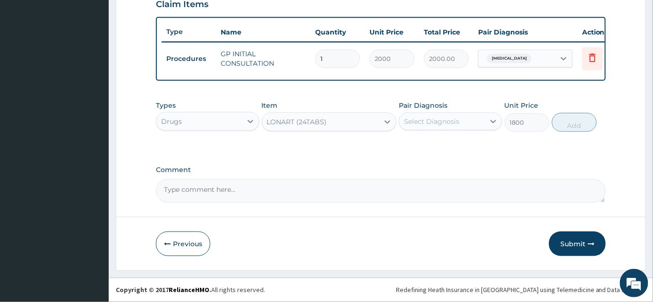
click at [437, 120] on div "Select Diagnosis" at bounding box center [431, 121] width 55 height 9
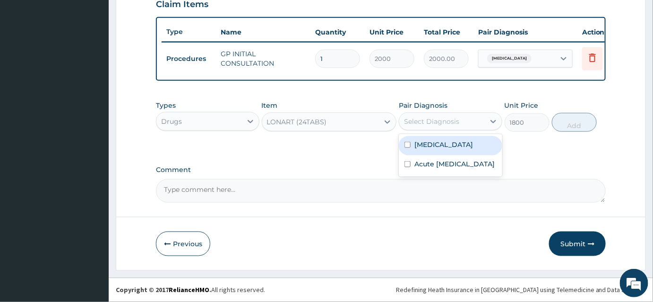
click at [431, 144] on label "Malaria" at bounding box center [444, 144] width 59 height 9
checkbox input "true"
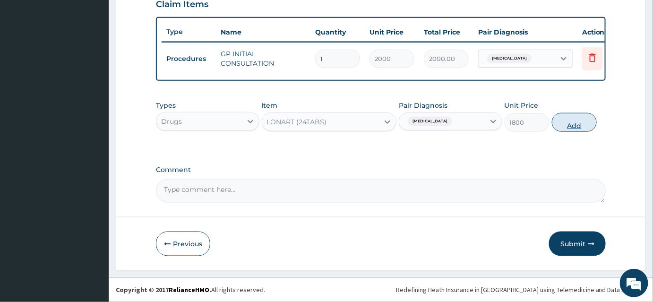
click at [573, 123] on button "Add" at bounding box center [574, 122] width 45 height 19
type input "0"
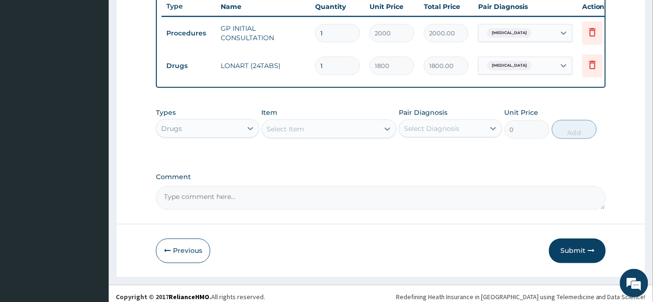
scroll to position [372, 0]
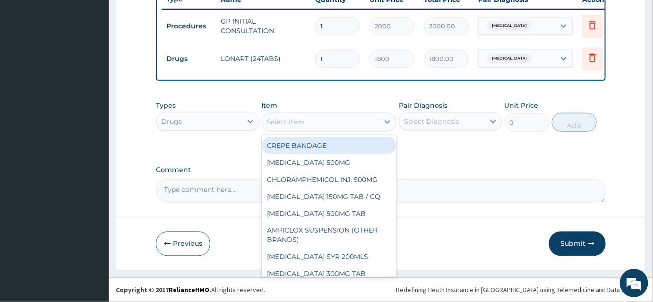
click at [271, 118] on div "Select Item" at bounding box center [286, 121] width 38 height 9
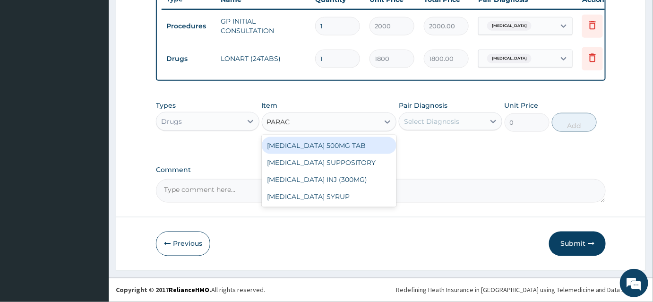
type input "PARACE"
drag, startPoint x: 287, startPoint y: 146, endPoint x: 367, endPoint y: 138, distance: 80.8
click at [288, 146] on div "PARACETAMOL 500MG TAB" at bounding box center [329, 145] width 135 height 17
type input "15"
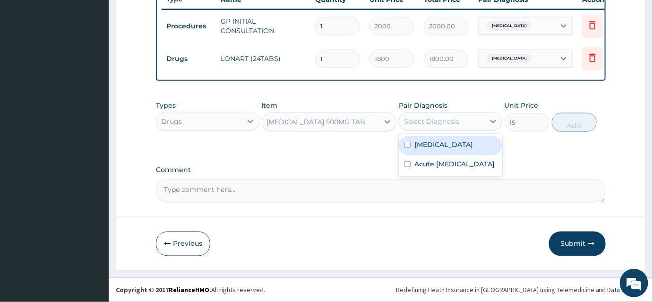
click at [455, 126] on div "Select Diagnosis" at bounding box center [431, 121] width 55 height 9
click at [426, 148] on label "Malaria" at bounding box center [444, 144] width 59 height 9
checkbox input "true"
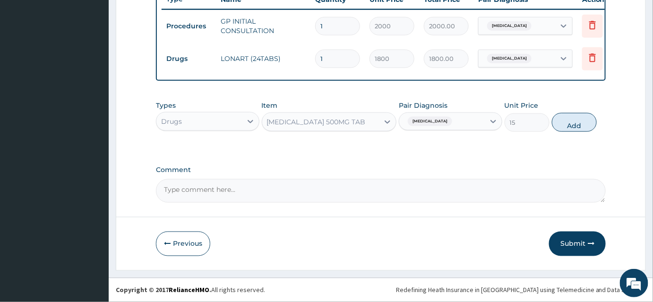
drag, startPoint x: 577, startPoint y: 119, endPoint x: 500, endPoint y: 108, distance: 77.9
click at [577, 119] on button "Add" at bounding box center [574, 122] width 45 height 19
type input "0"
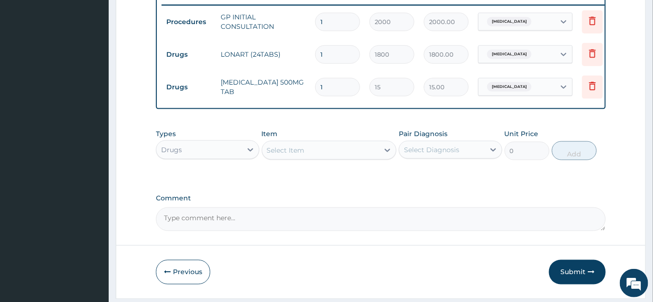
click at [325, 90] on input "1" at bounding box center [337, 87] width 45 height 18
type input "18"
type input "270.00"
type input "18"
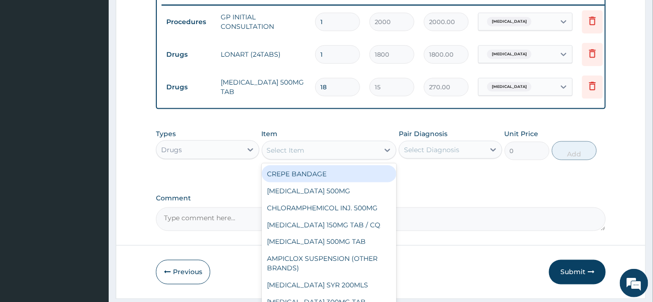
click at [279, 158] on div "Select Item" at bounding box center [320, 150] width 117 height 15
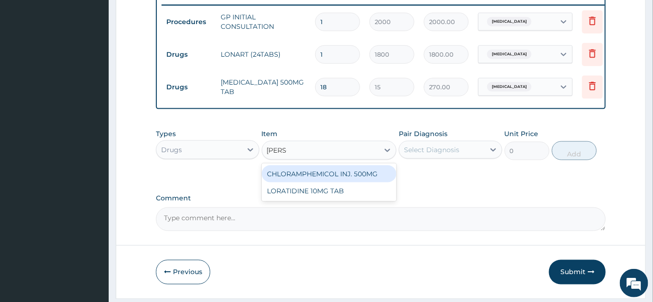
type input "LORAT"
click at [307, 182] on div "LORATIDINE 10MG TAB" at bounding box center [329, 173] width 135 height 17
type input "50"
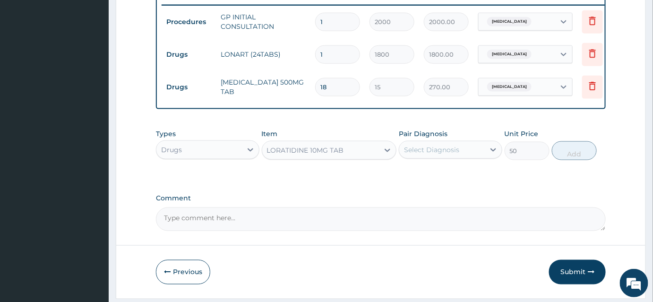
click at [438, 155] on div "Select Diagnosis" at bounding box center [431, 149] width 55 height 9
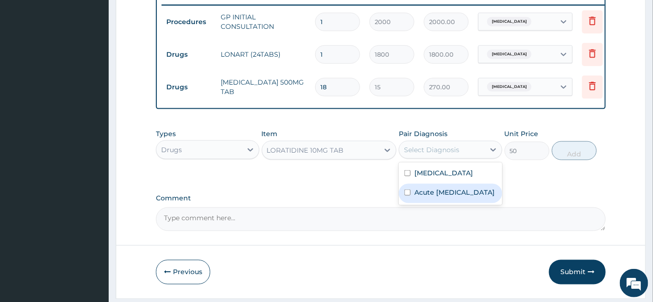
click at [437, 197] on label "Acute upper respiratory infection" at bounding box center [455, 192] width 80 height 9
checkbox input "true"
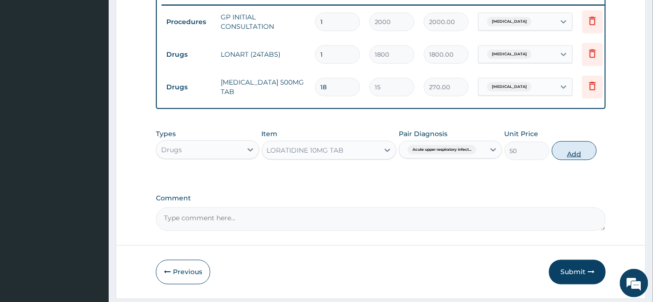
click at [569, 153] on button "Add" at bounding box center [574, 150] width 45 height 19
type input "0"
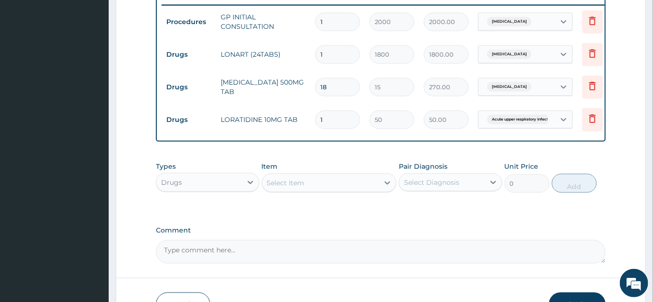
click at [335, 122] on input "1" at bounding box center [337, 120] width 45 height 18
type input "0.00"
type input "6"
type input "300.00"
type input "7"
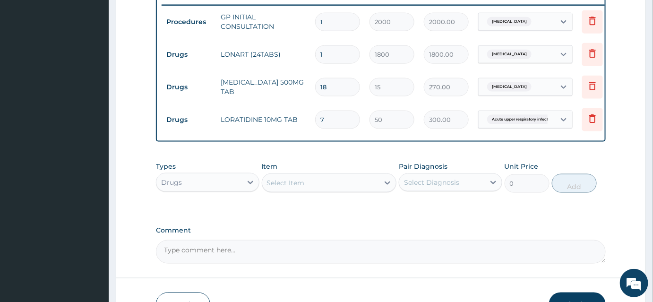
type input "350.00"
type input "8"
type input "400.00"
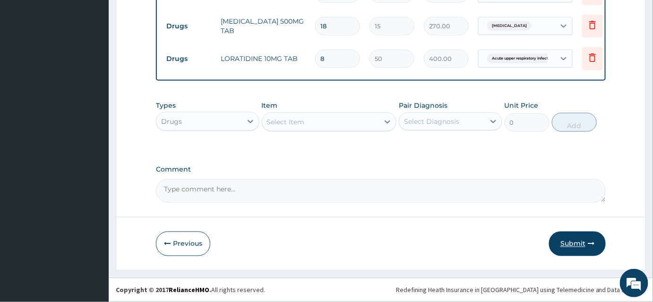
type input "8"
click at [577, 248] on button "Submit" at bounding box center [577, 244] width 57 height 25
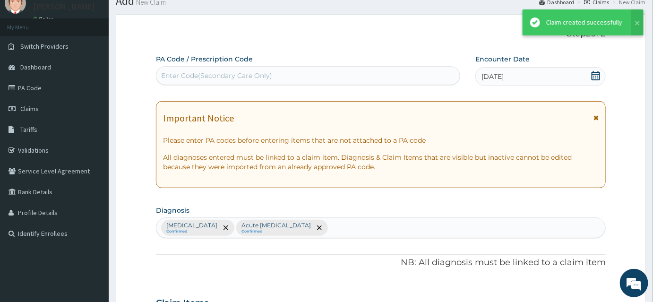
scroll to position [437, 0]
